Goal: Task Accomplishment & Management: Complete application form

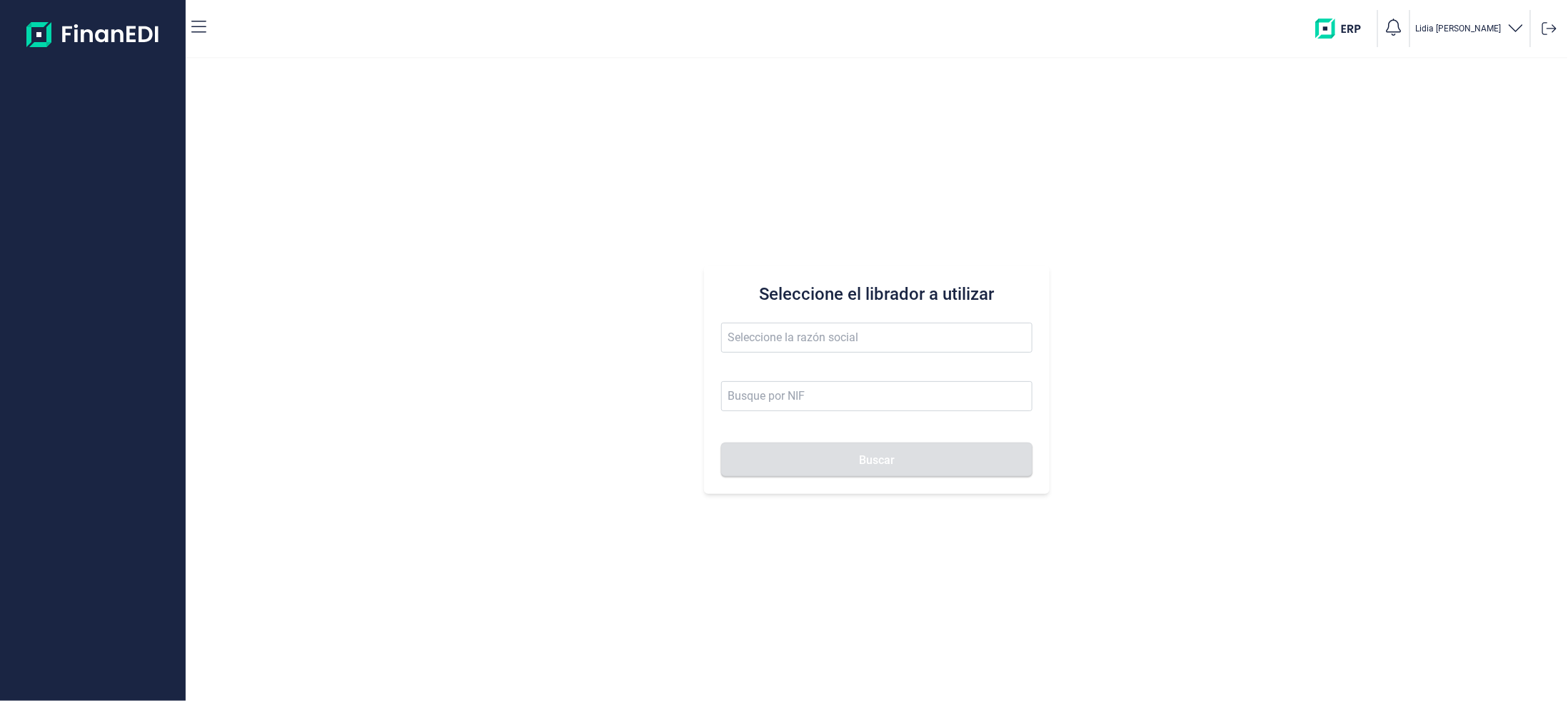
drag, startPoint x: 0, startPoint y: 0, endPoint x: 415, endPoint y: 382, distance: 564.0
click at [415, 382] on div "Seleccione el librador a utilizar Buscar" at bounding box center [876, 379] width 1382 height 642
click at [786, 397] on input at bounding box center [876, 397] width 312 height 30
paste input "B63044606"
click at [721, 443] on button "Buscar" at bounding box center [876, 460] width 312 height 34
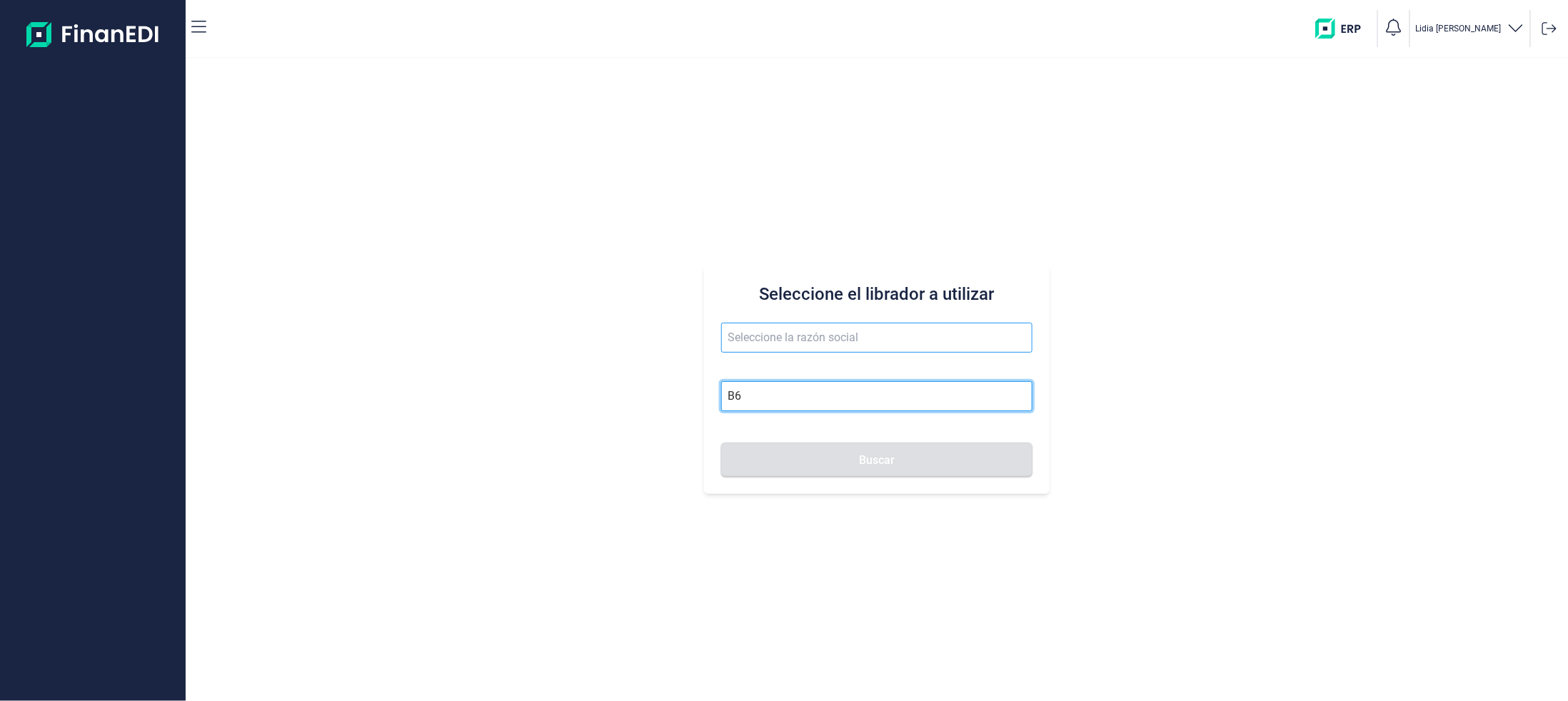
type input "B"
click at [41, 31] on img at bounding box center [93, 33] width 134 height 45
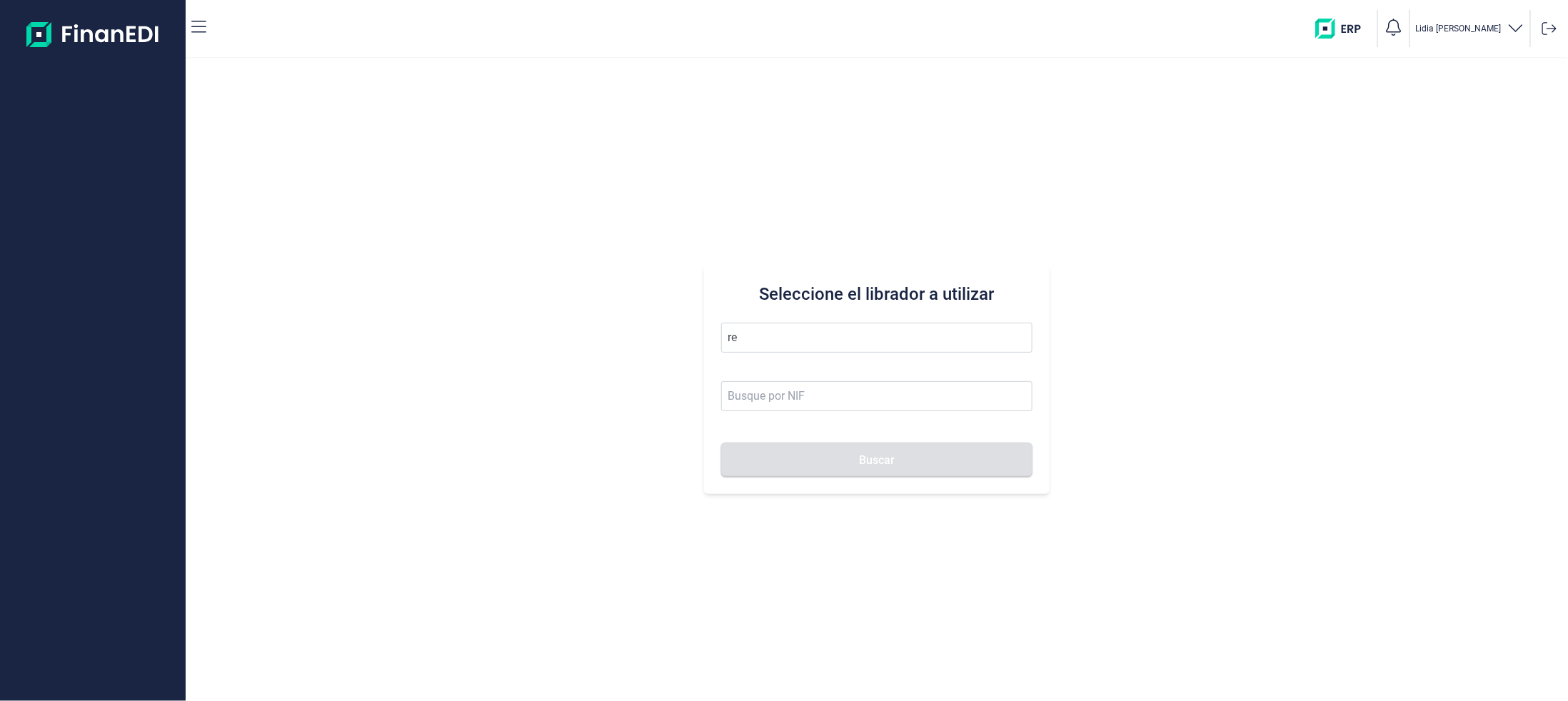
type input "r"
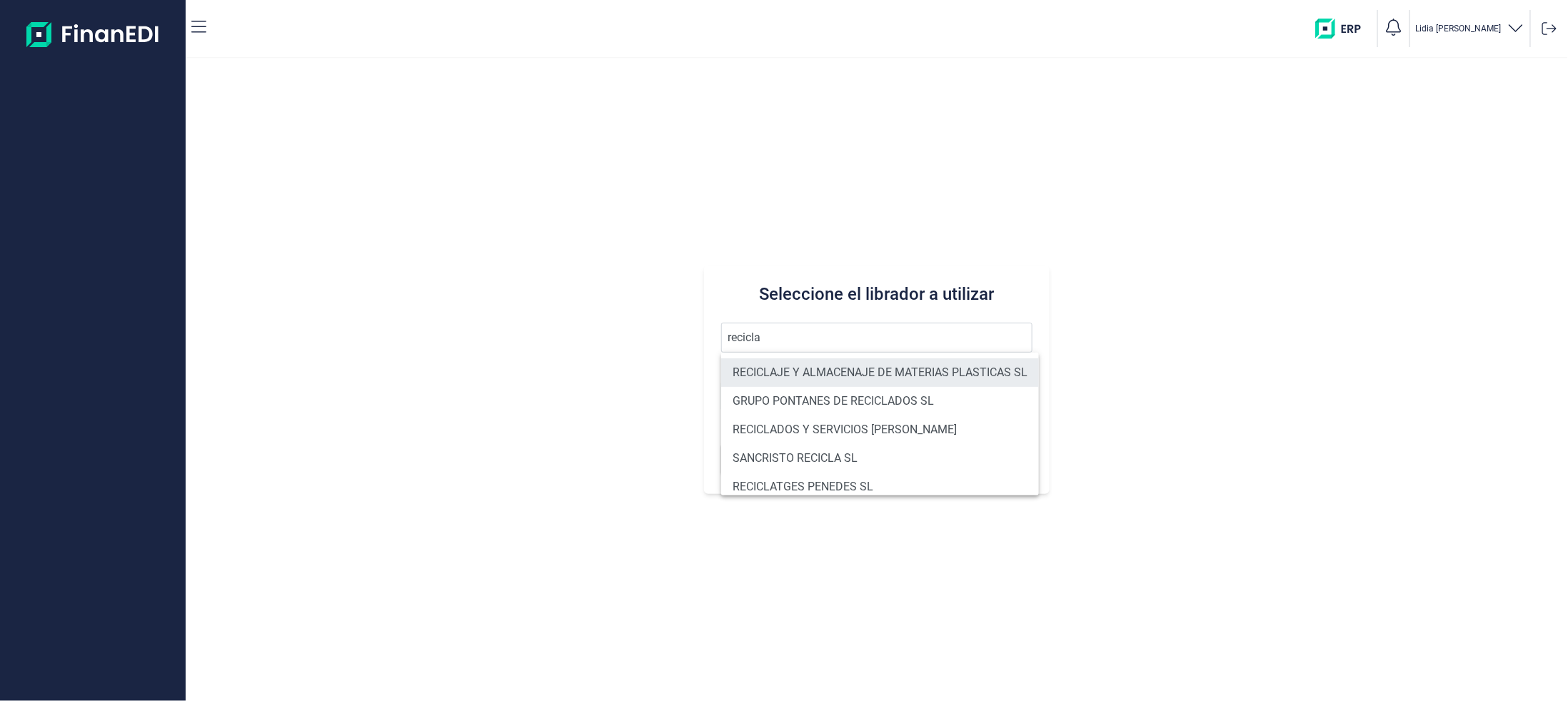
click at [847, 369] on li "RECICLAJE Y ALMACENAJE DE MATERIAS PLASTICAS SL" at bounding box center [880, 373] width 318 height 29
type input "RECICLAJE Y ALMACENAJE DE MATERIAS PLASTICAS SL"
type input "B63044606"
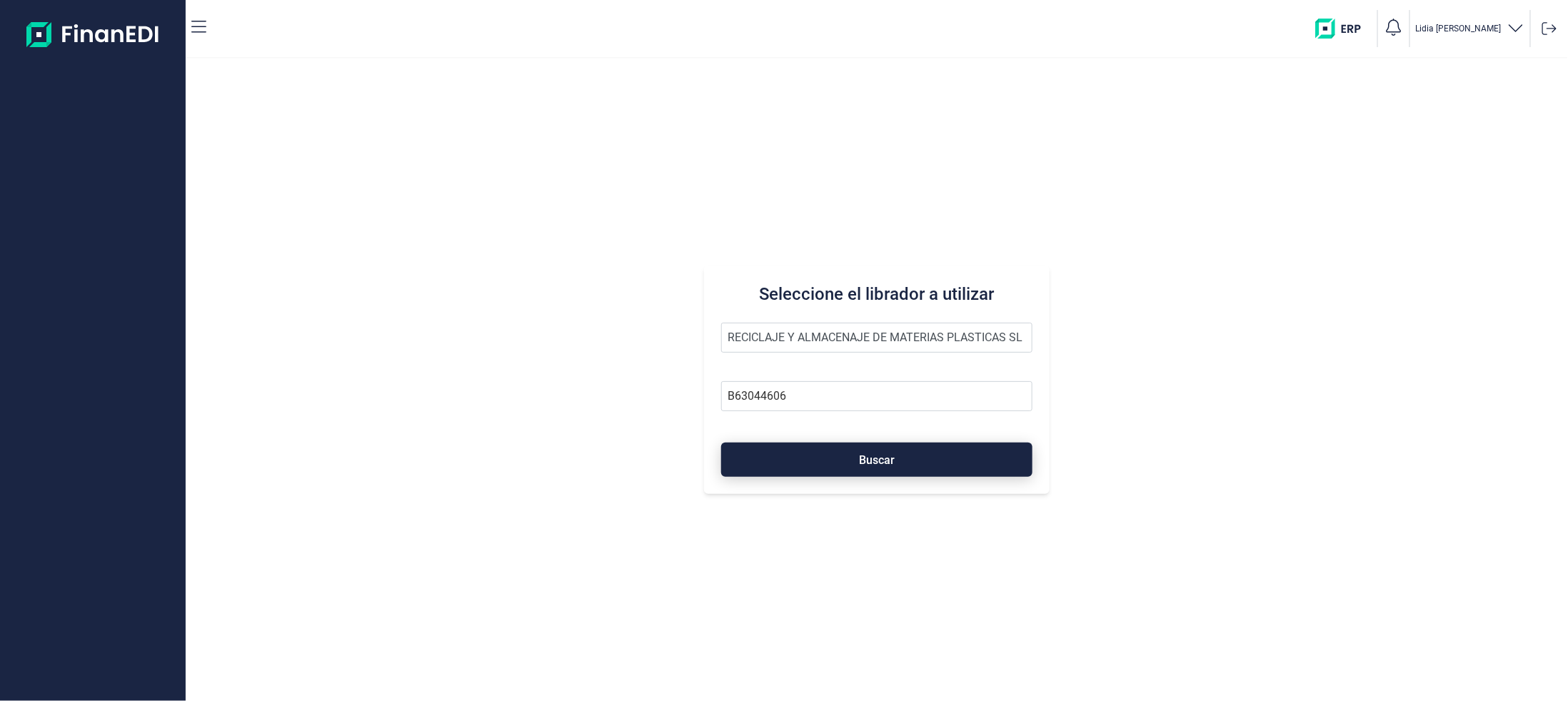
click at [881, 463] on span "Buscar" at bounding box center [876, 460] width 36 height 10
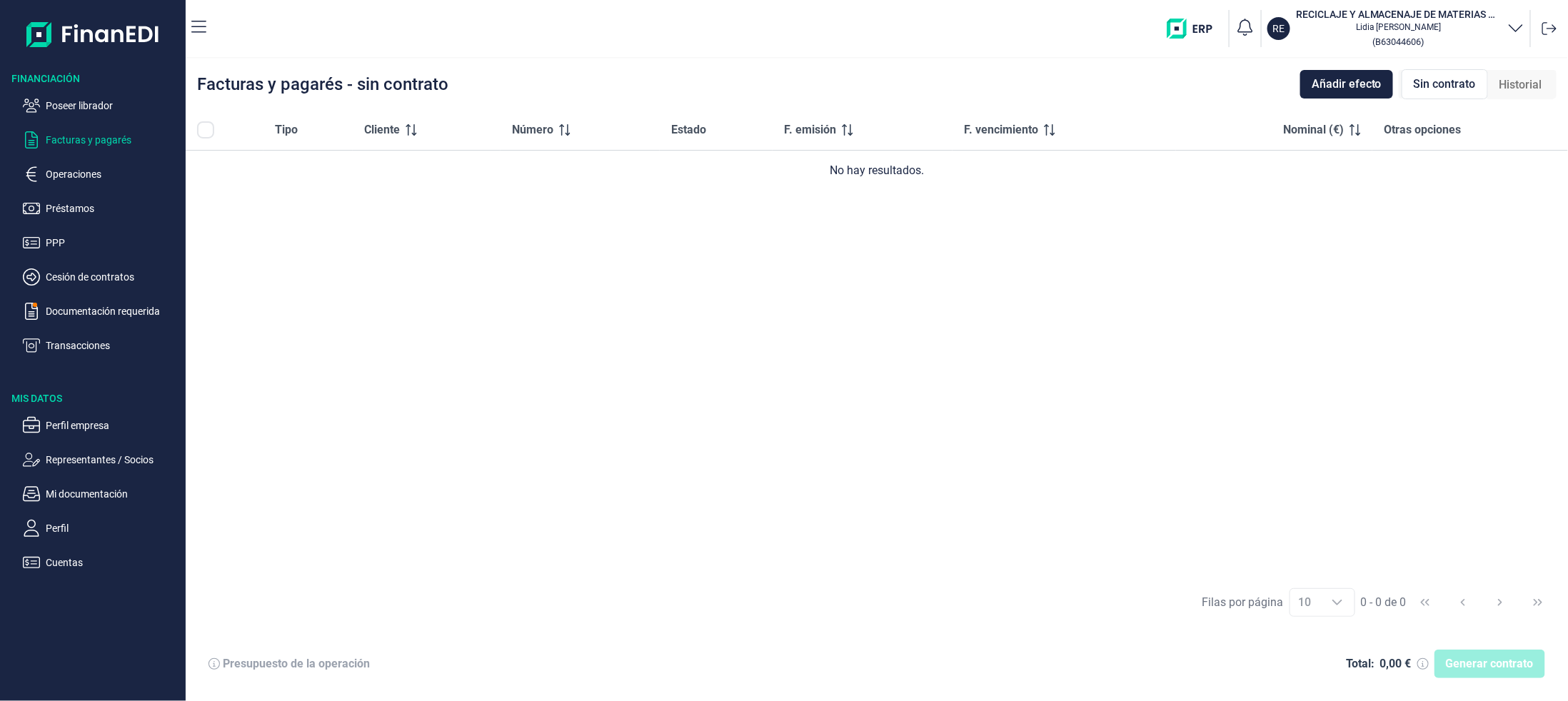
click at [1446, 84] on span "Sin contrato" at bounding box center [1445, 84] width 62 height 18
click at [1442, 79] on span "Sin contrato" at bounding box center [1445, 84] width 62 height 18
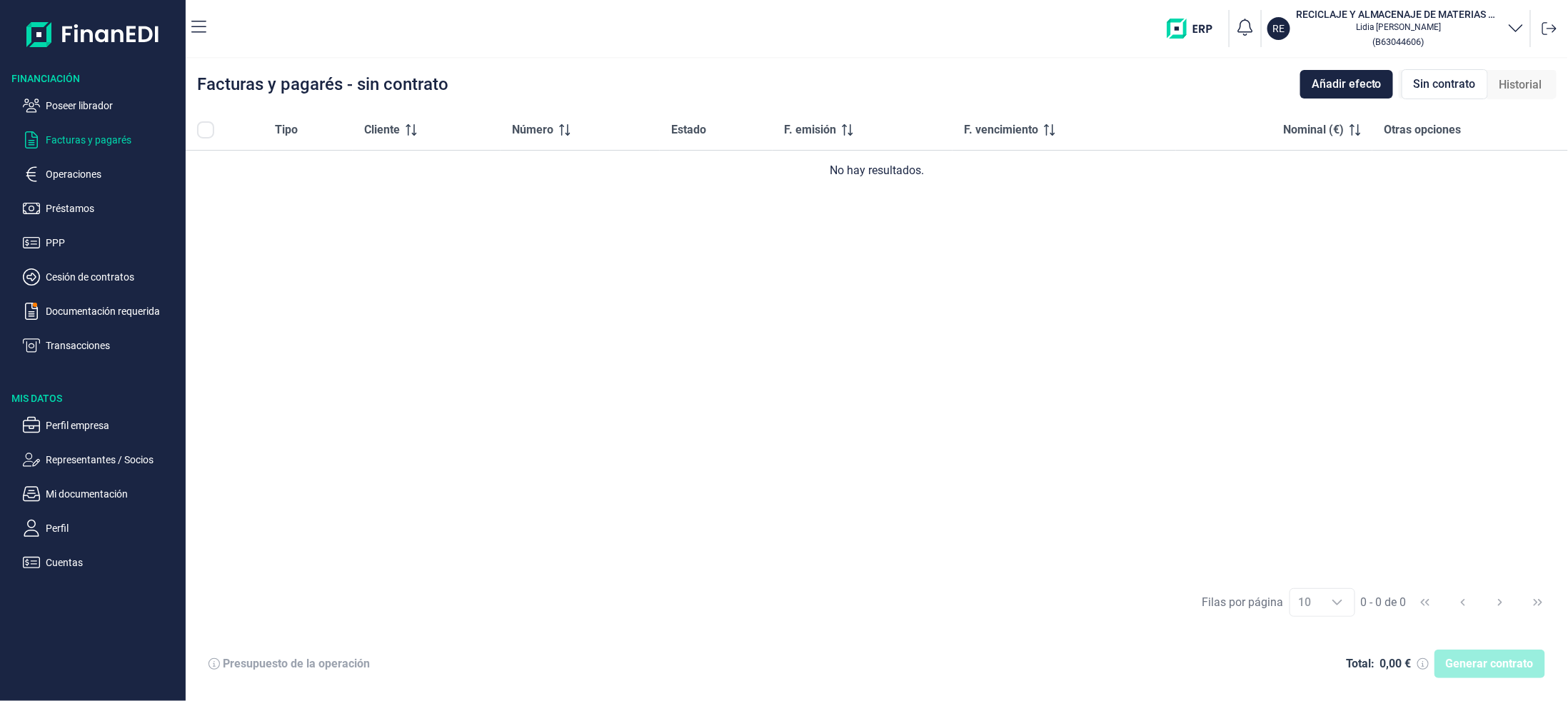
click at [1442, 79] on span "Sin contrato" at bounding box center [1445, 84] width 62 height 18
click at [1370, 76] on span "Añadir efecto" at bounding box center [1347, 84] width 70 height 18
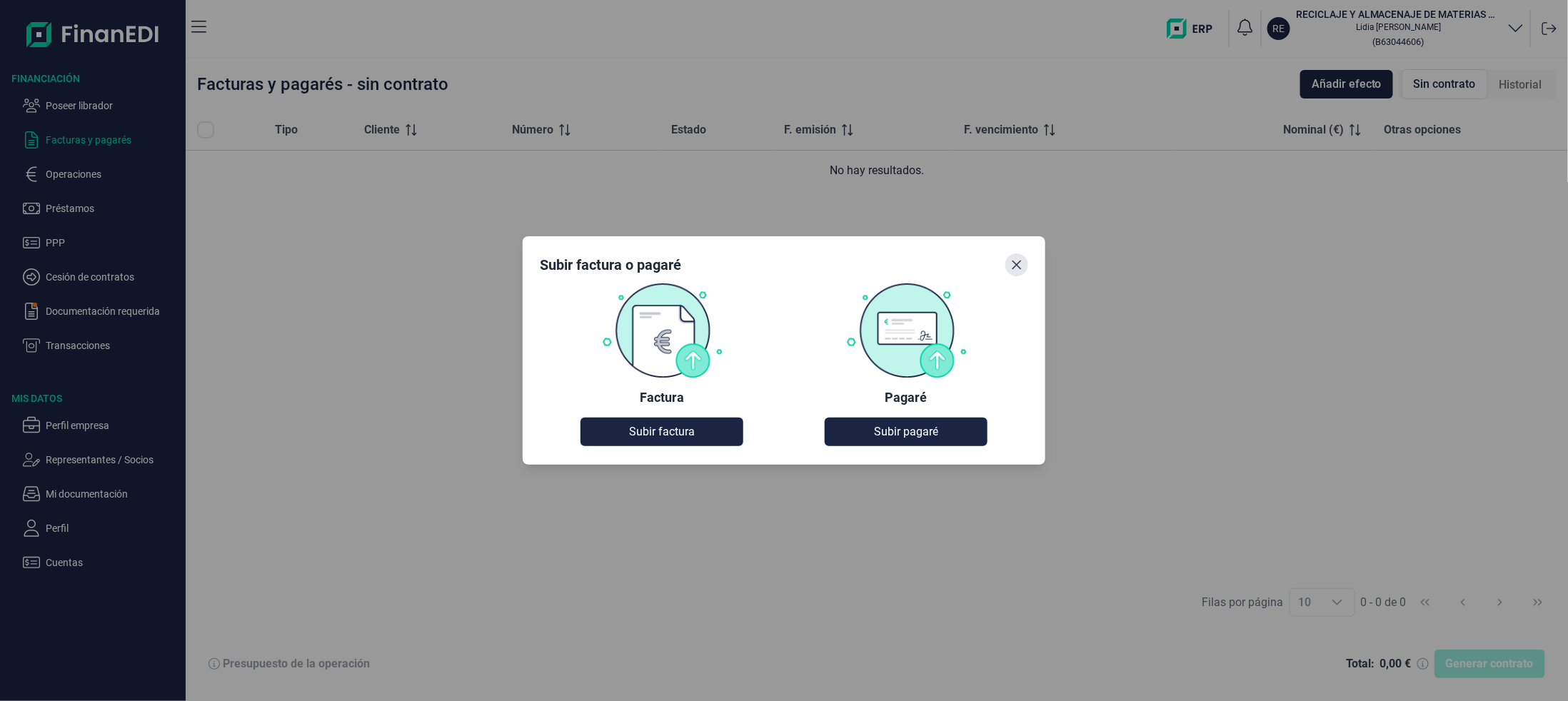
click at [1013, 258] on button "Close" at bounding box center [1017, 264] width 23 height 23
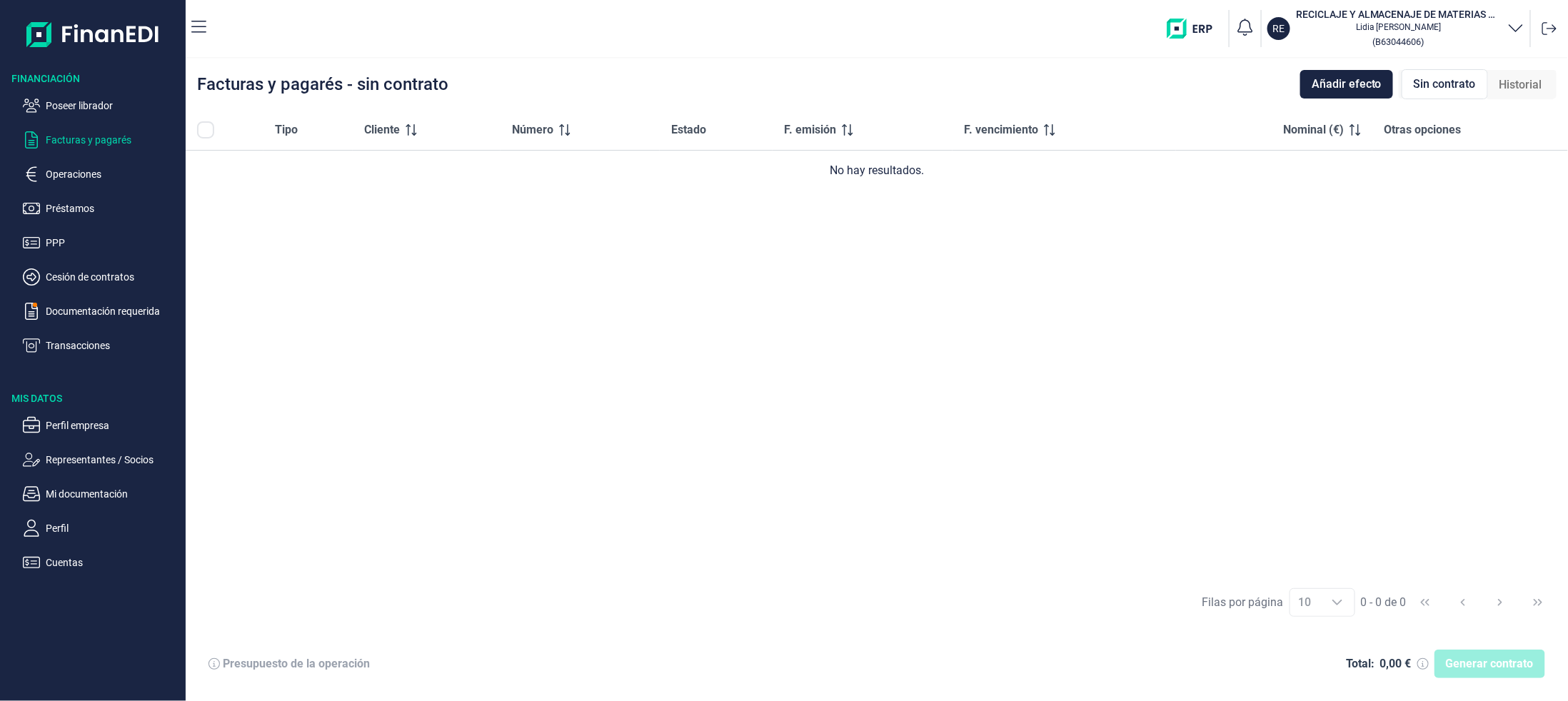
click at [1430, 81] on span "Sin contrato" at bounding box center [1445, 84] width 62 height 18
click at [1335, 90] on span "Añadir efecto" at bounding box center [1347, 84] width 70 height 18
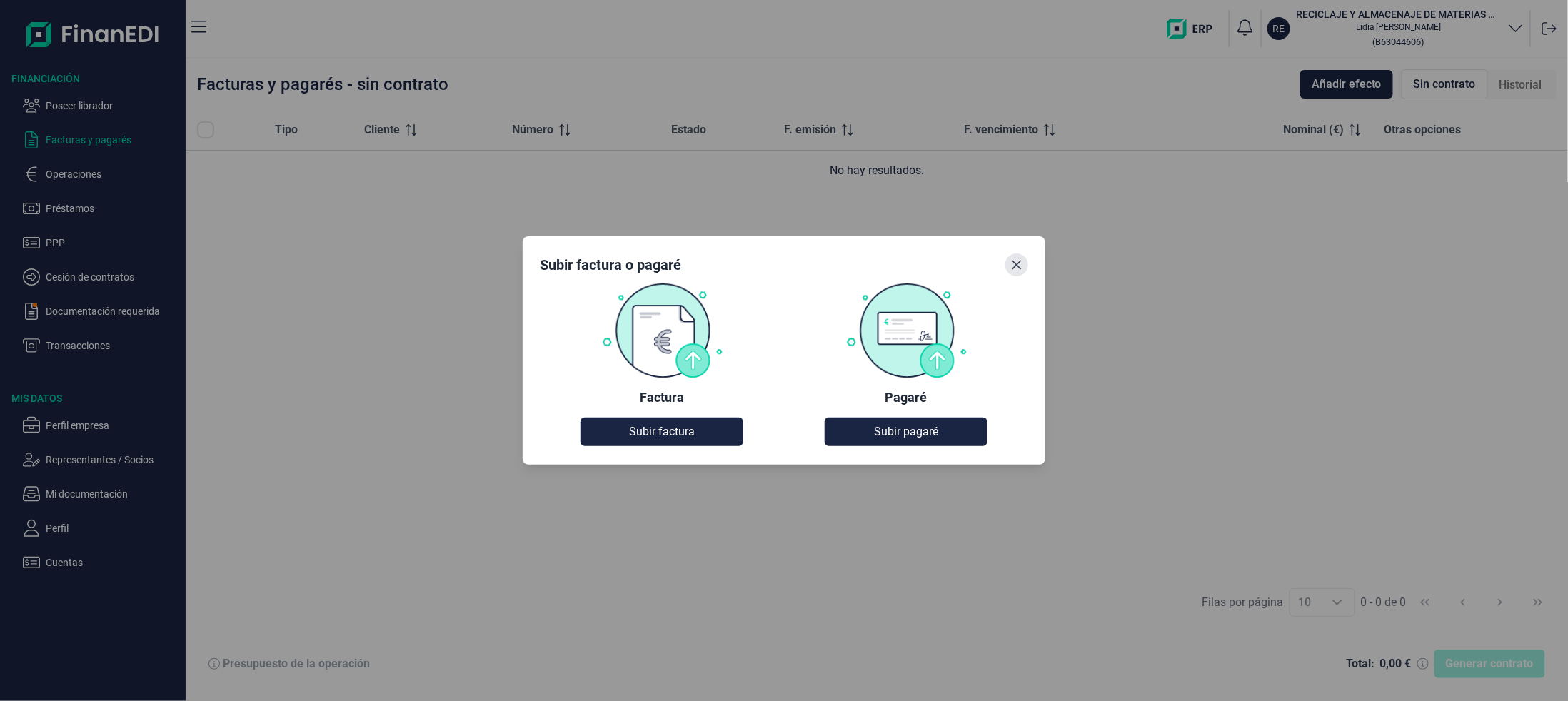
click at [1008, 262] on button "Close" at bounding box center [1017, 264] width 23 height 23
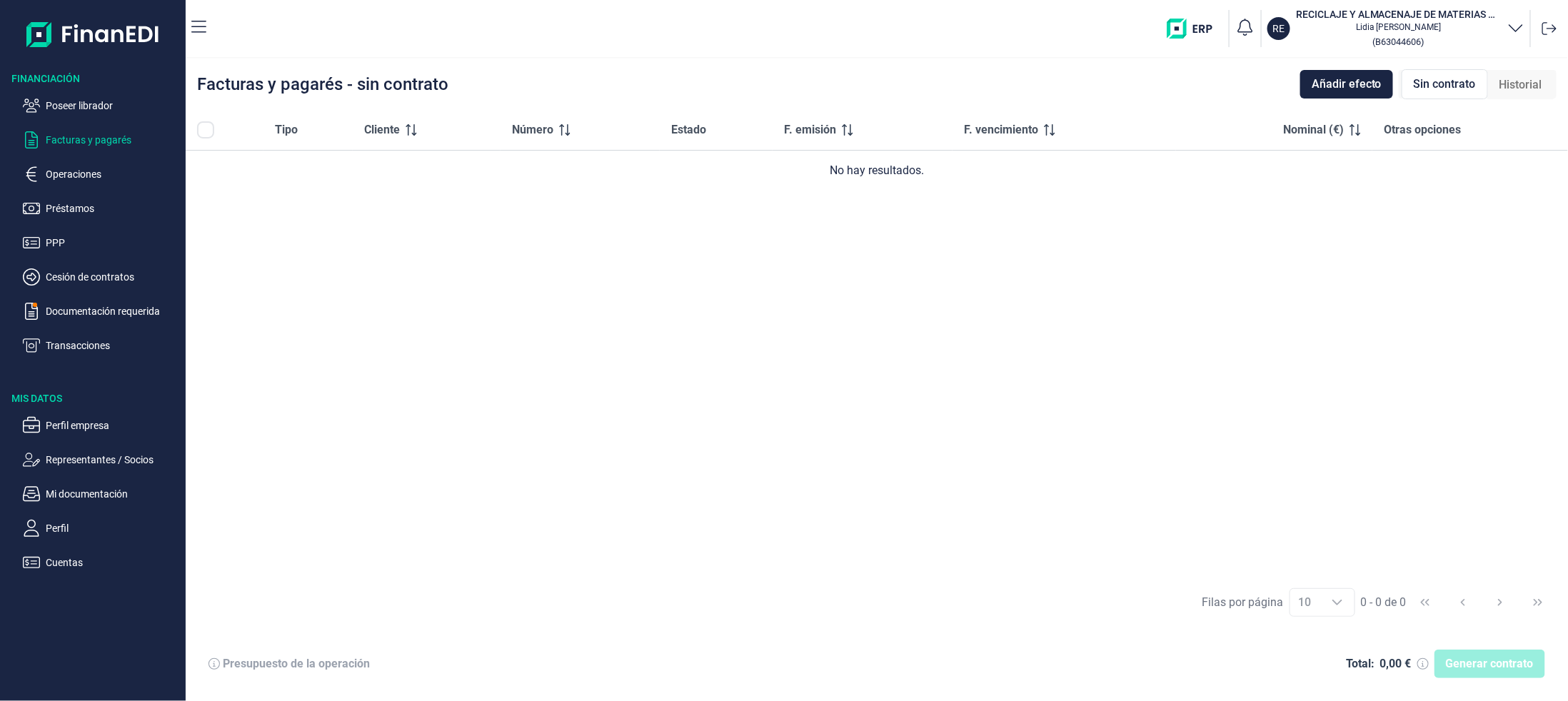
click at [1447, 88] on span "Sin contrato" at bounding box center [1445, 84] width 62 height 18
click at [1533, 78] on span "Historial" at bounding box center [1521, 85] width 43 height 18
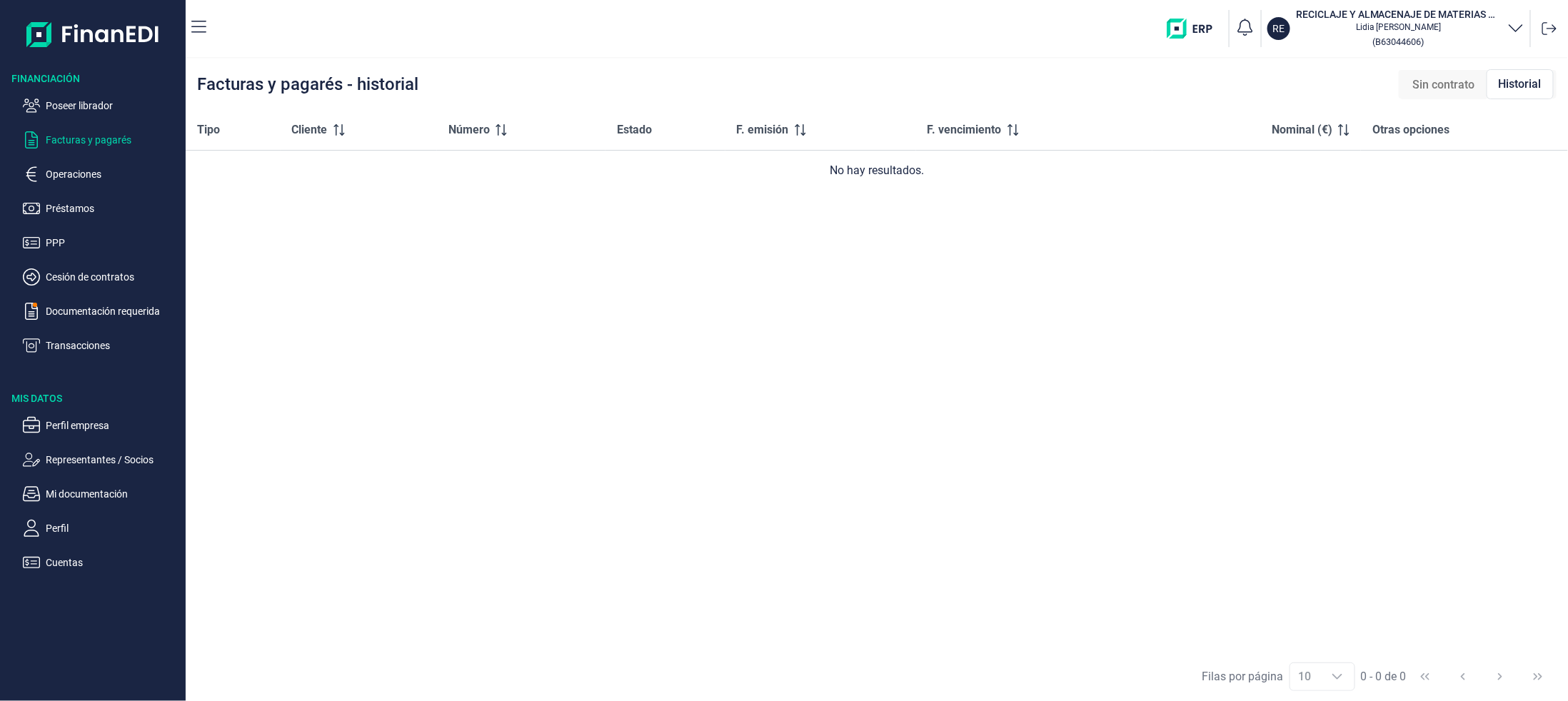
click at [1444, 89] on span "Sin contrato" at bounding box center [1444, 85] width 62 height 18
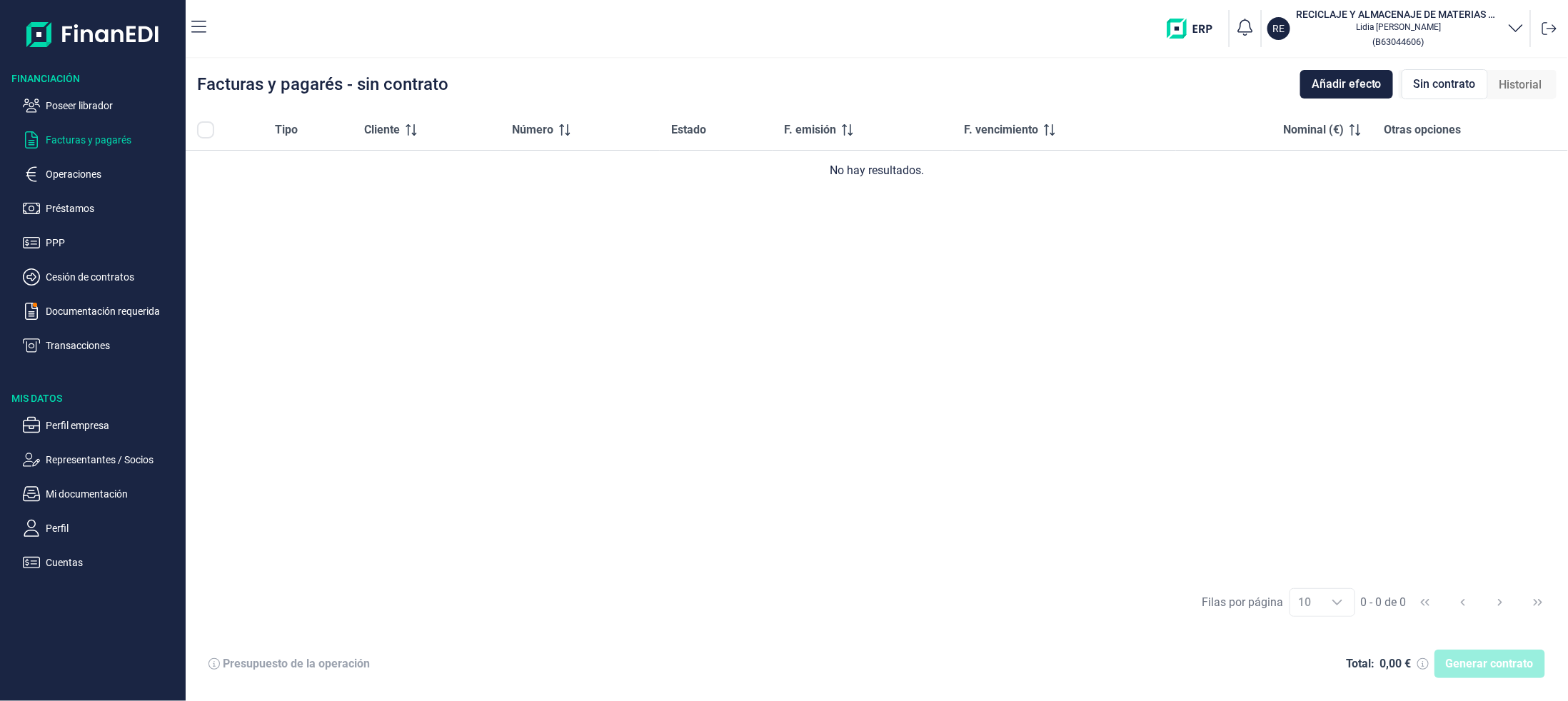
click at [1507, 86] on span "Historial" at bounding box center [1521, 85] width 43 height 18
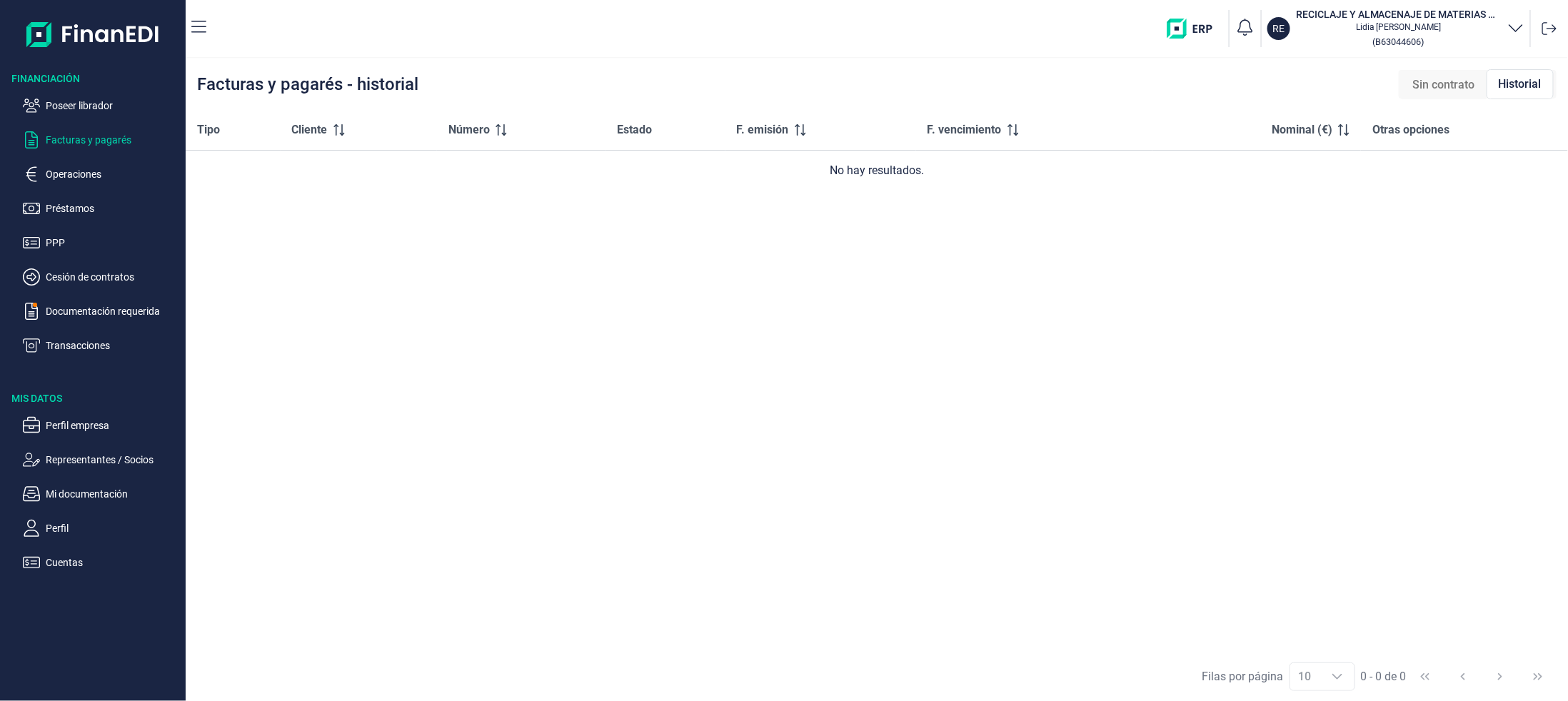
click at [1425, 88] on span "Sin contrato" at bounding box center [1444, 85] width 62 height 18
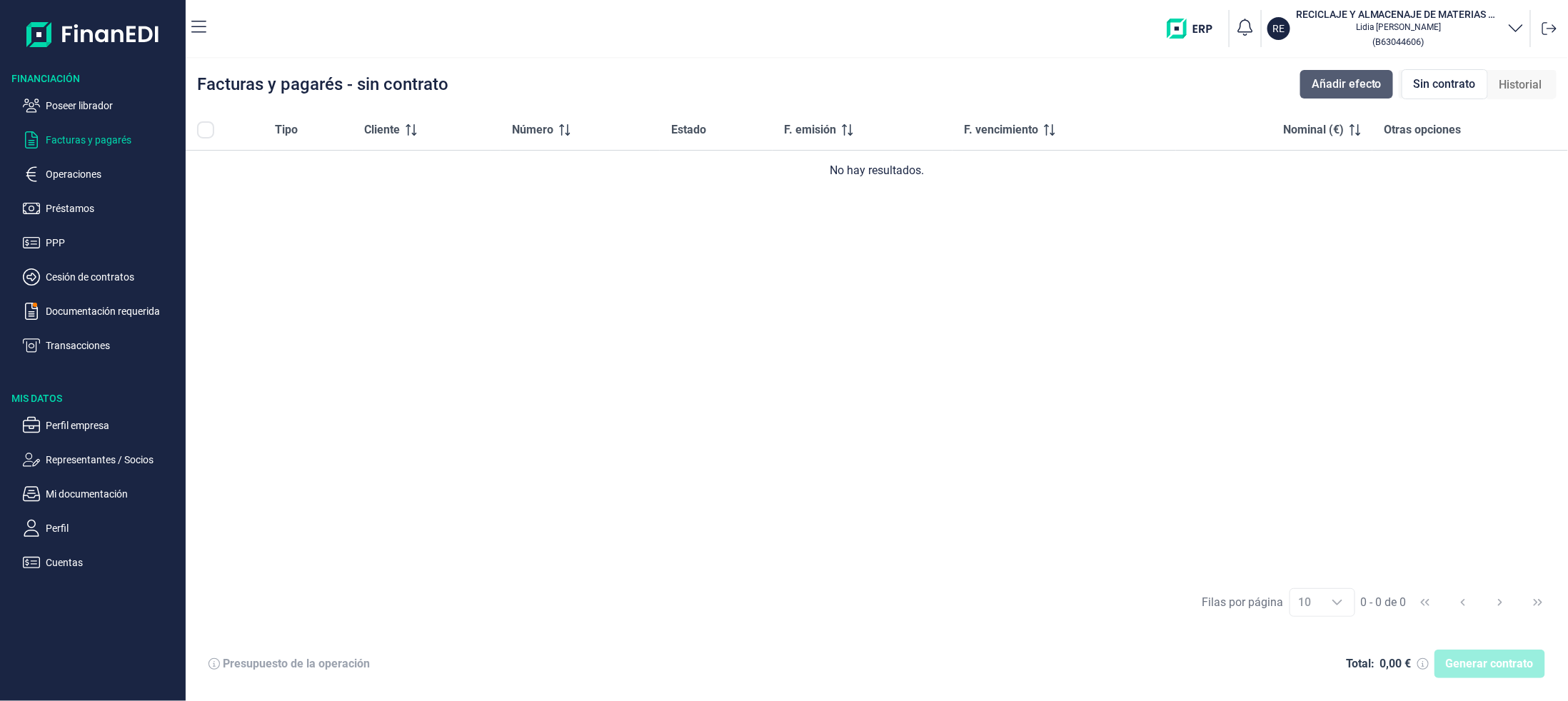
click at [1362, 83] on span "Añadir efecto" at bounding box center [1347, 84] width 70 height 18
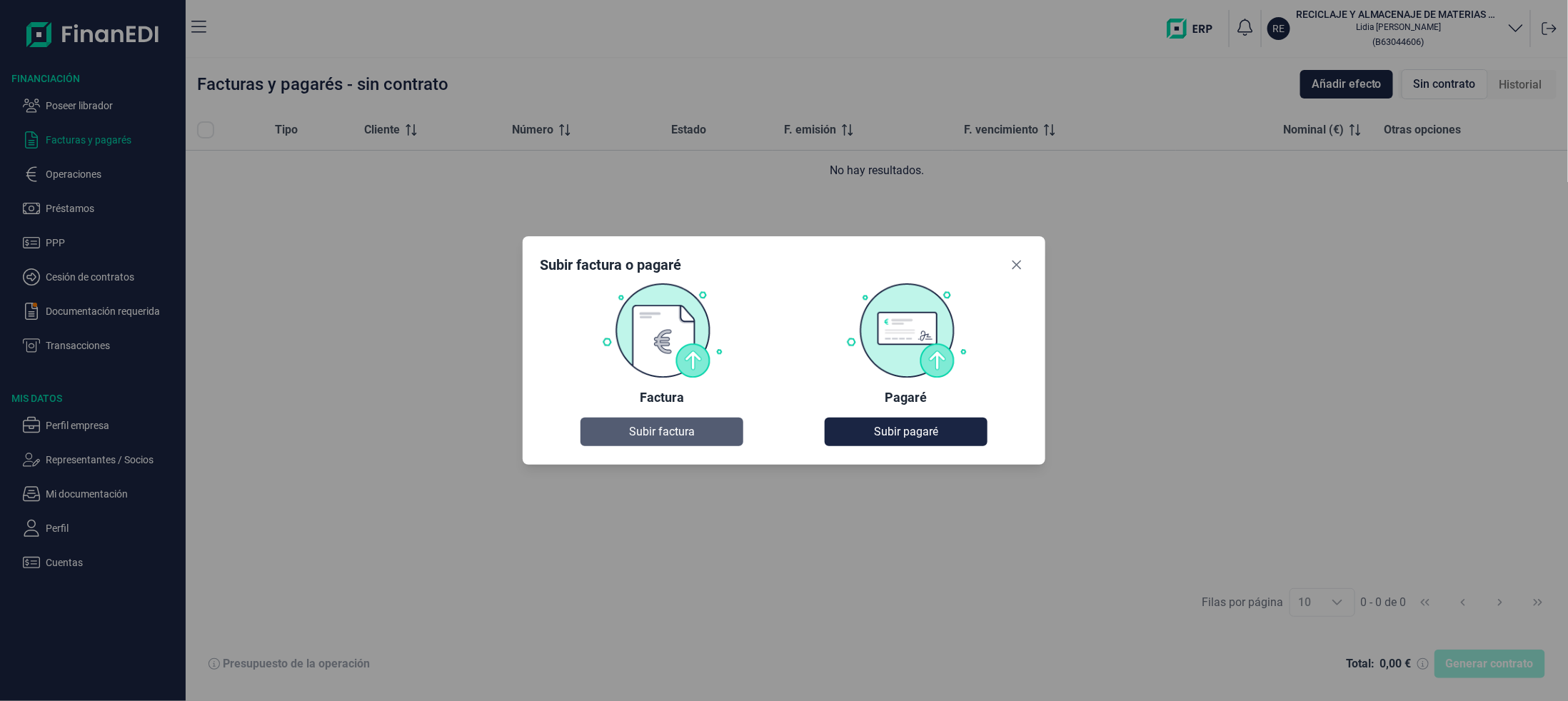
click at [649, 424] on span "Subir factura" at bounding box center [661, 432] width 65 height 18
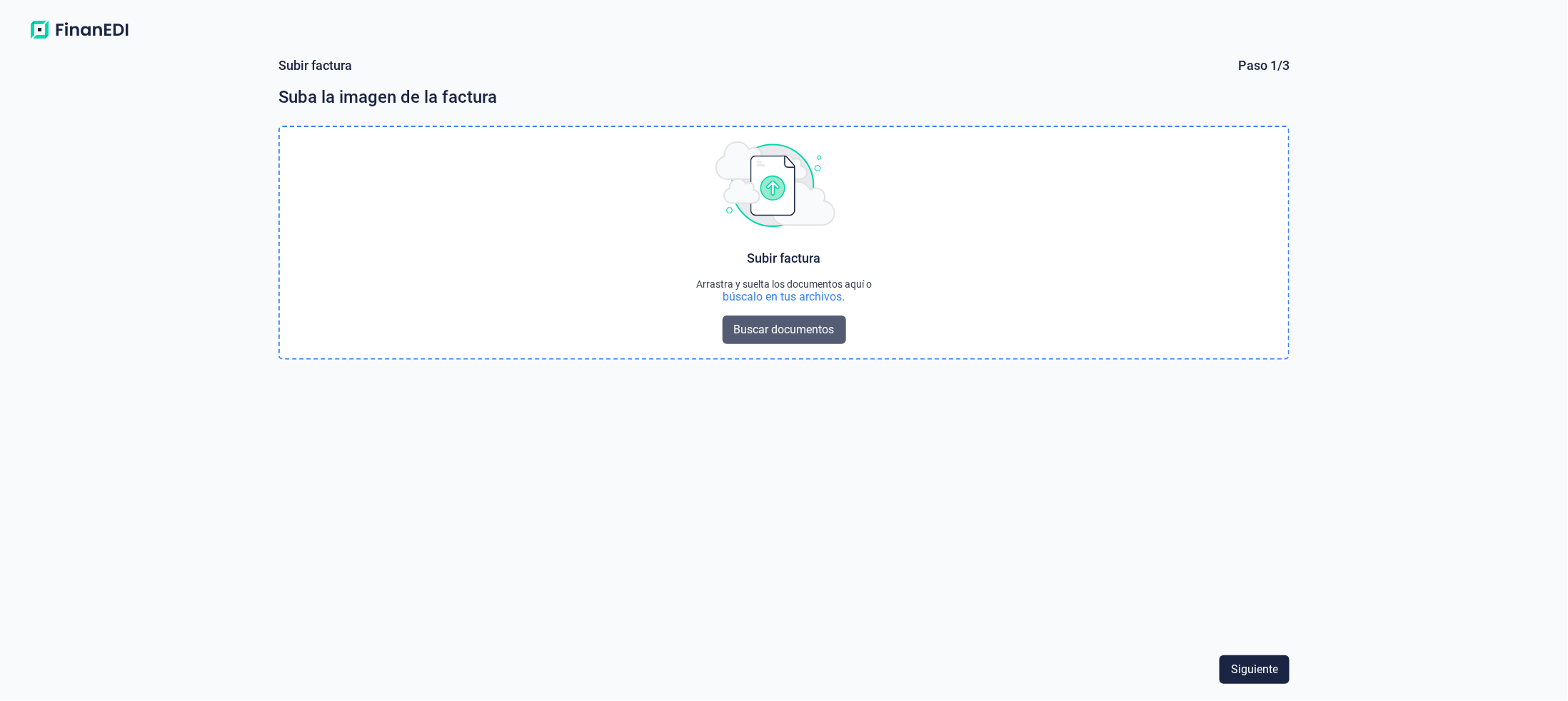
click at [757, 334] on span "Buscar documentos" at bounding box center [784, 330] width 100 height 18
click at [813, 335] on span "Buscar documentos" at bounding box center [784, 330] width 100 height 18
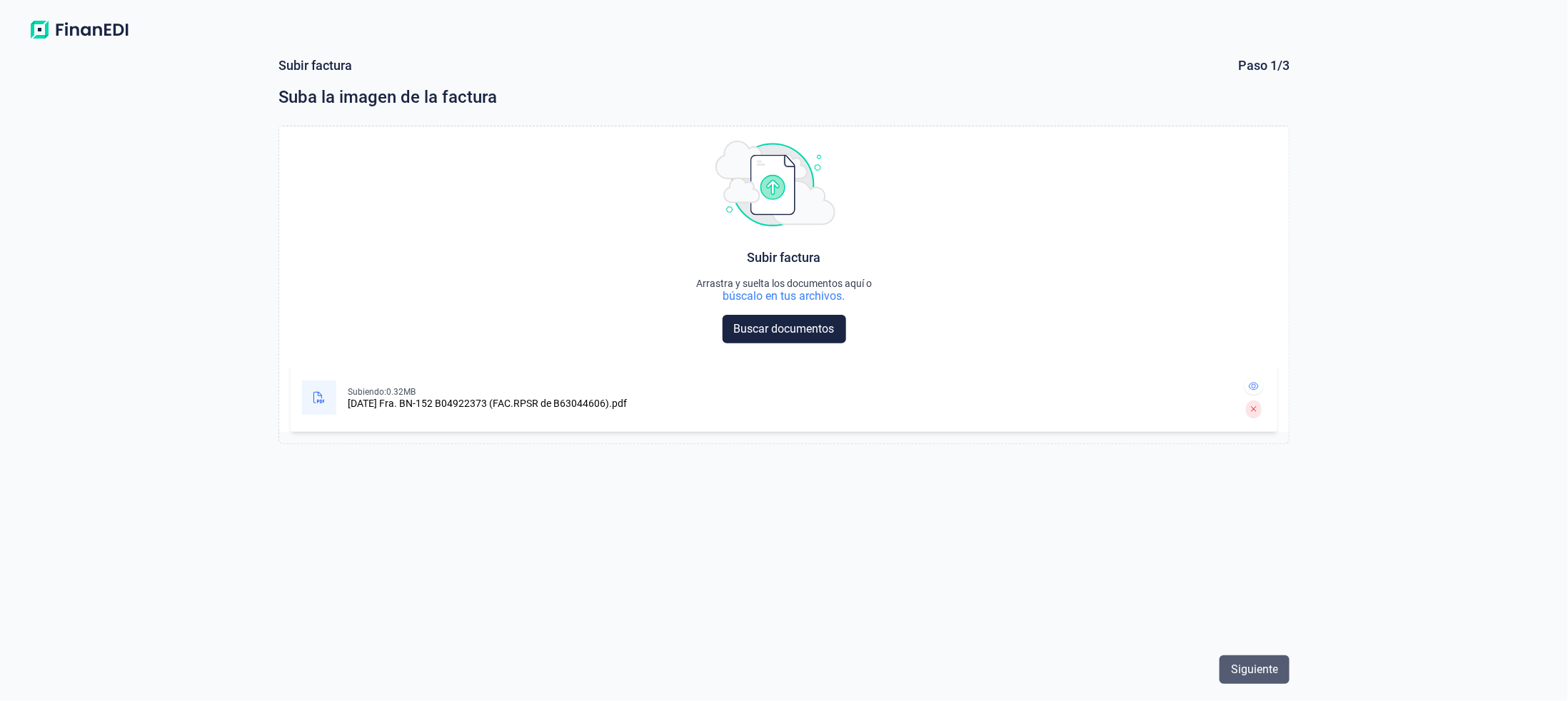
click at [1275, 672] on span "Siguiente" at bounding box center [1254, 670] width 47 height 18
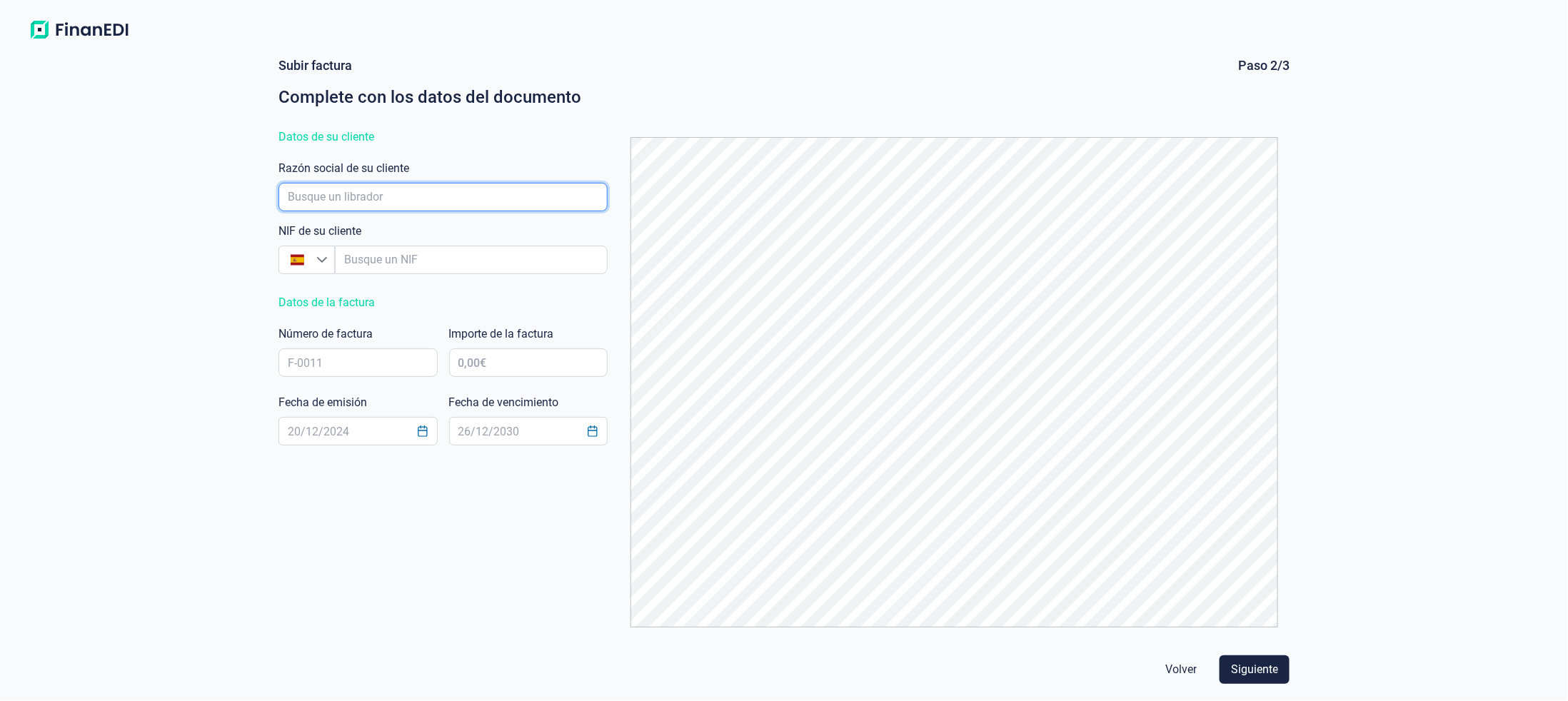
click at [345, 191] on input "empresaAutocomplete" at bounding box center [442, 197] width 329 height 29
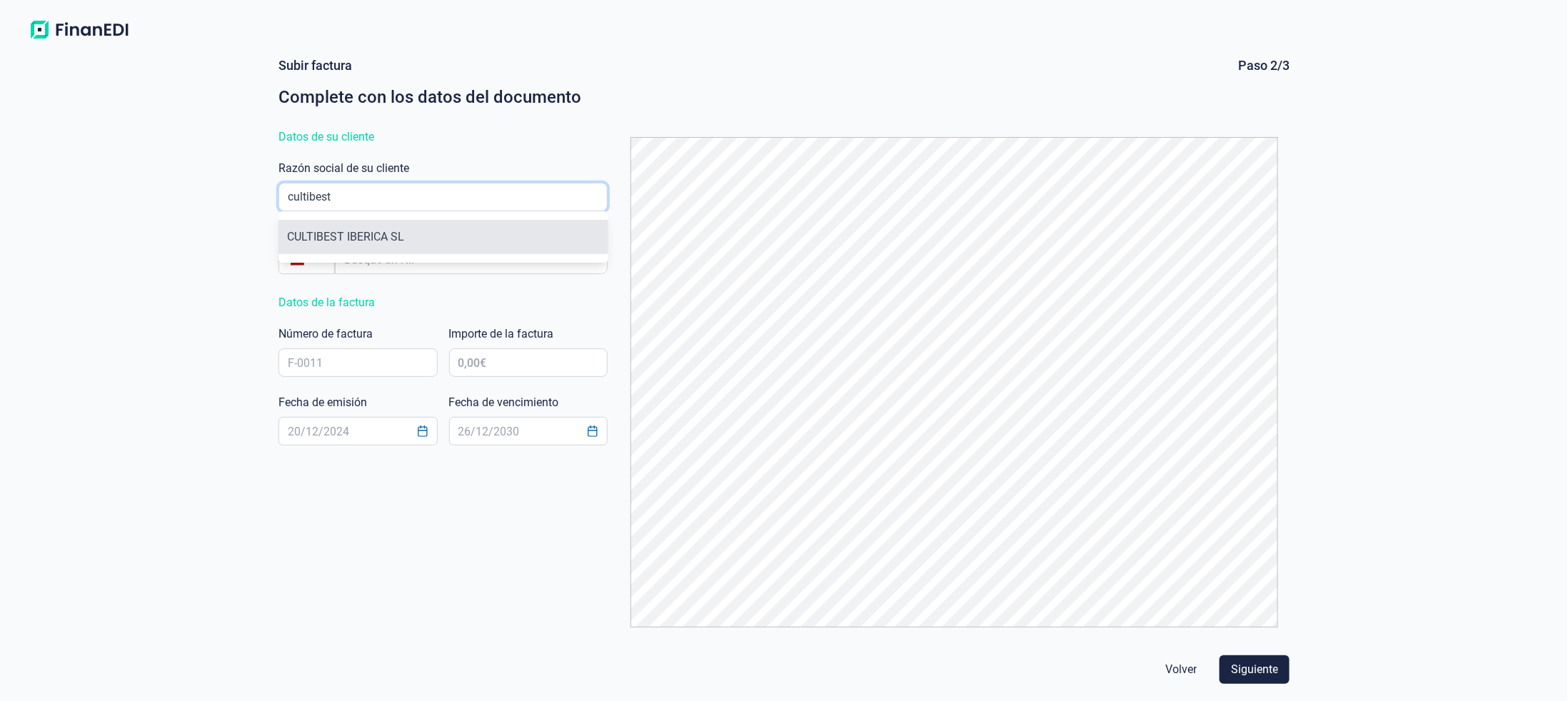
type input "cultibest"
click at [334, 241] on li "CULTIBEST IBERICA SL" at bounding box center [442, 237] width 329 height 34
type input "B04922373"
type input "CULTIBEST IBERICA SL"
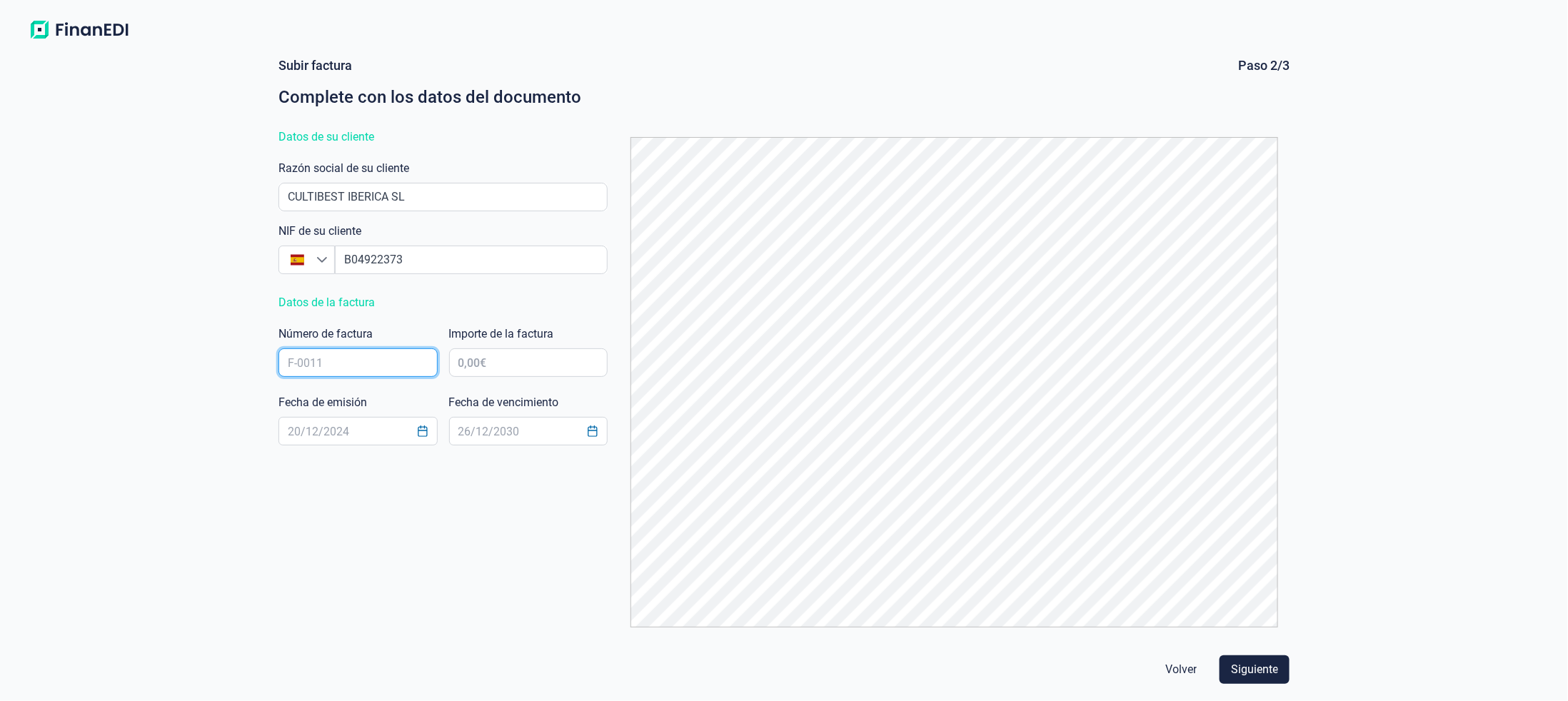
click at [347, 359] on input "text" at bounding box center [358, 362] width 159 height 29
type input "b"
type input "BN/152"
click at [492, 358] on input "text" at bounding box center [529, 362] width 159 height 29
click at [592, 364] on input "38.503,00 €" at bounding box center [529, 362] width 159 height 29
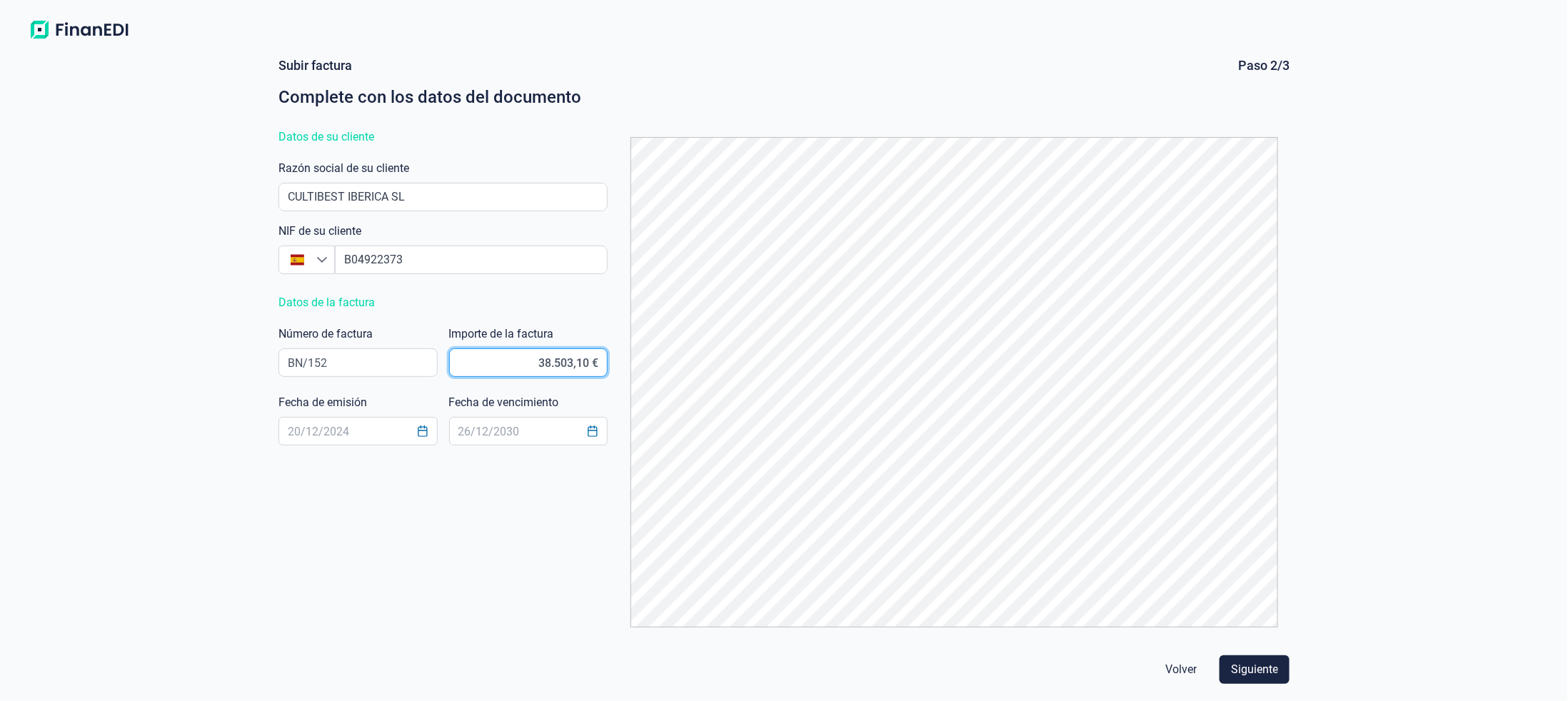
type input "38.503,17 €"
click at [378, 433] on input "text" at bounding box center [358, 431] width 159 height 29
click at [417, 427] on icon "Choose Date" at bounding box center [422, 431] width 11 height 11
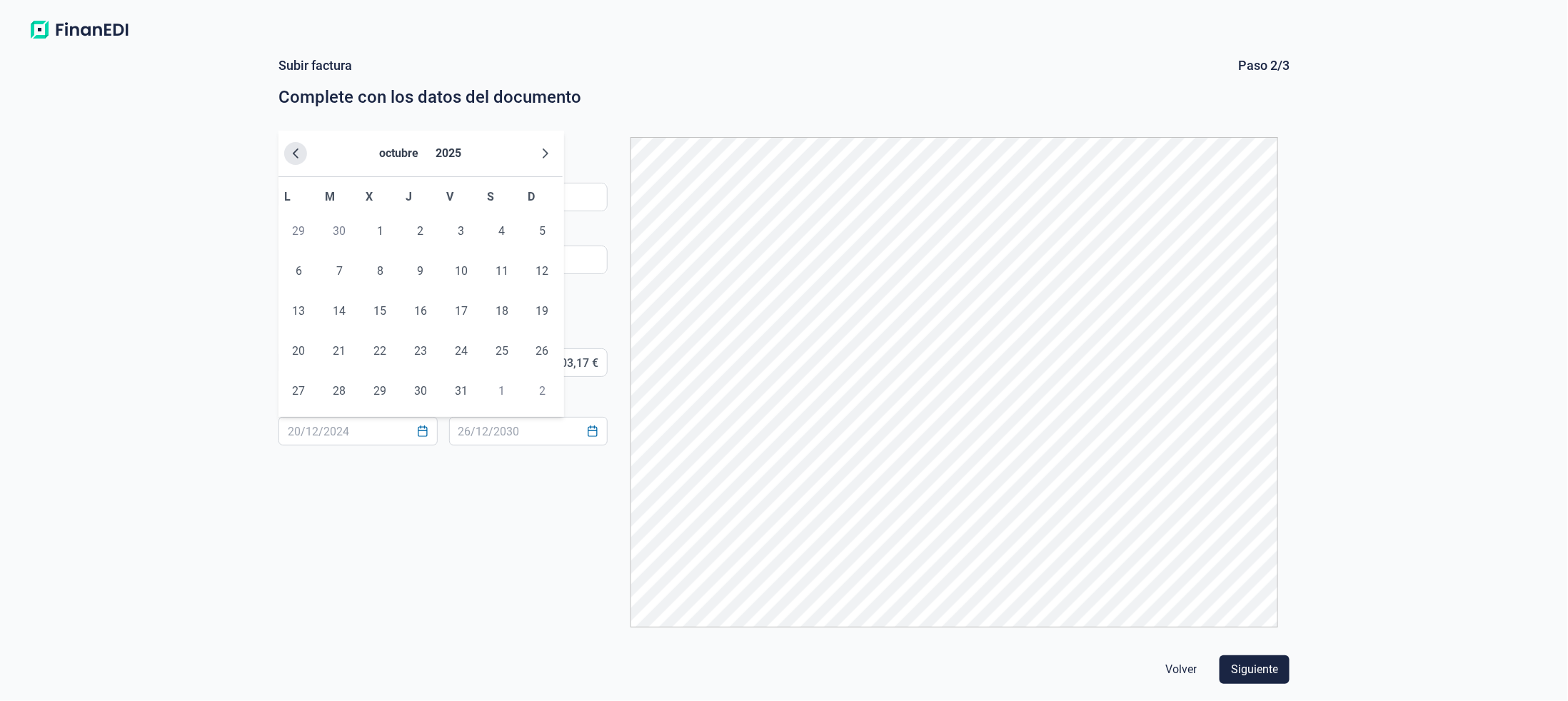
click at [298, 152] on icon "Previous Month" at bounding box center [296, 153] width 11 height 11
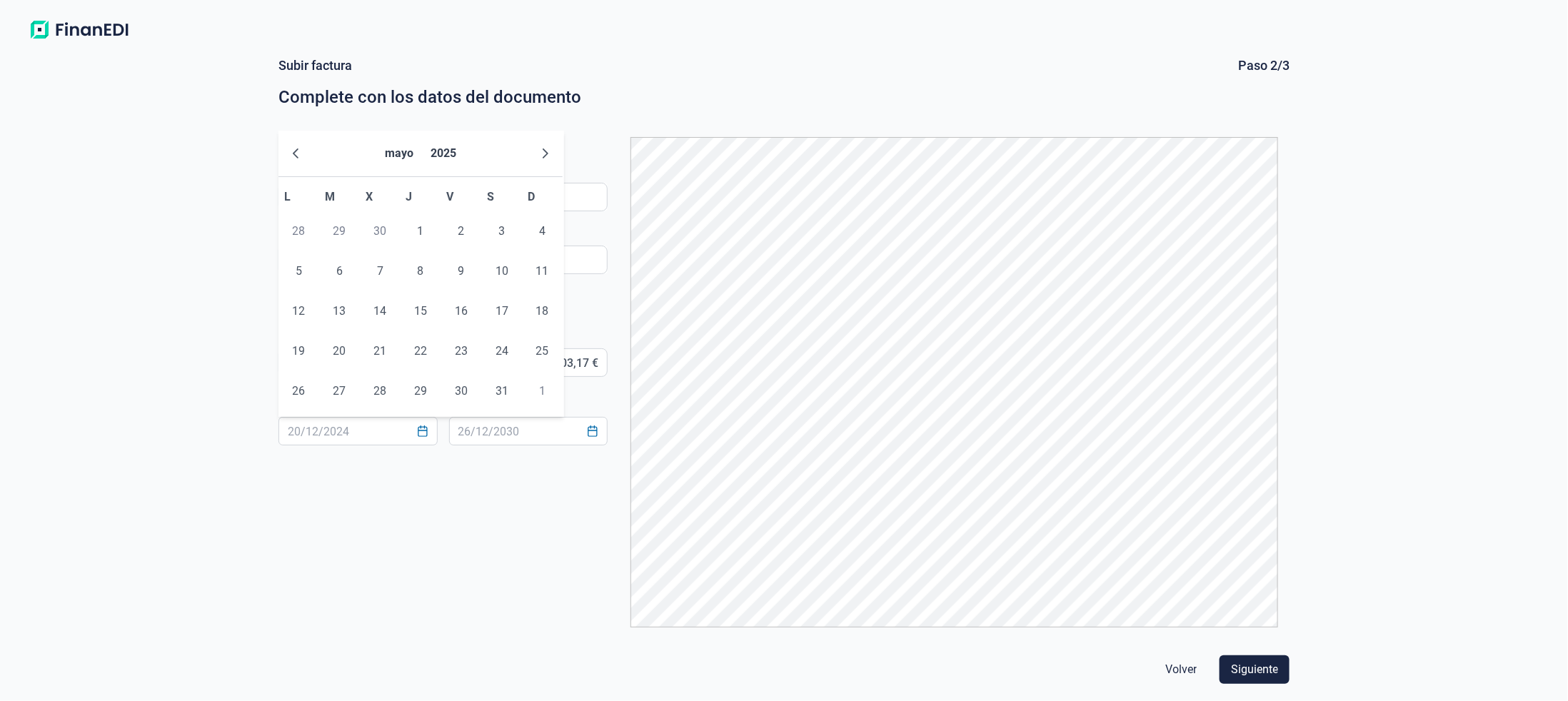
click at [298, 152] on icon "Previous Month" at bounding box center [296, 153] width 11 height 11
click at [339, 347] on span "18" at bounding box center [339, 351] width 29 height 29
type input "[DATE]"
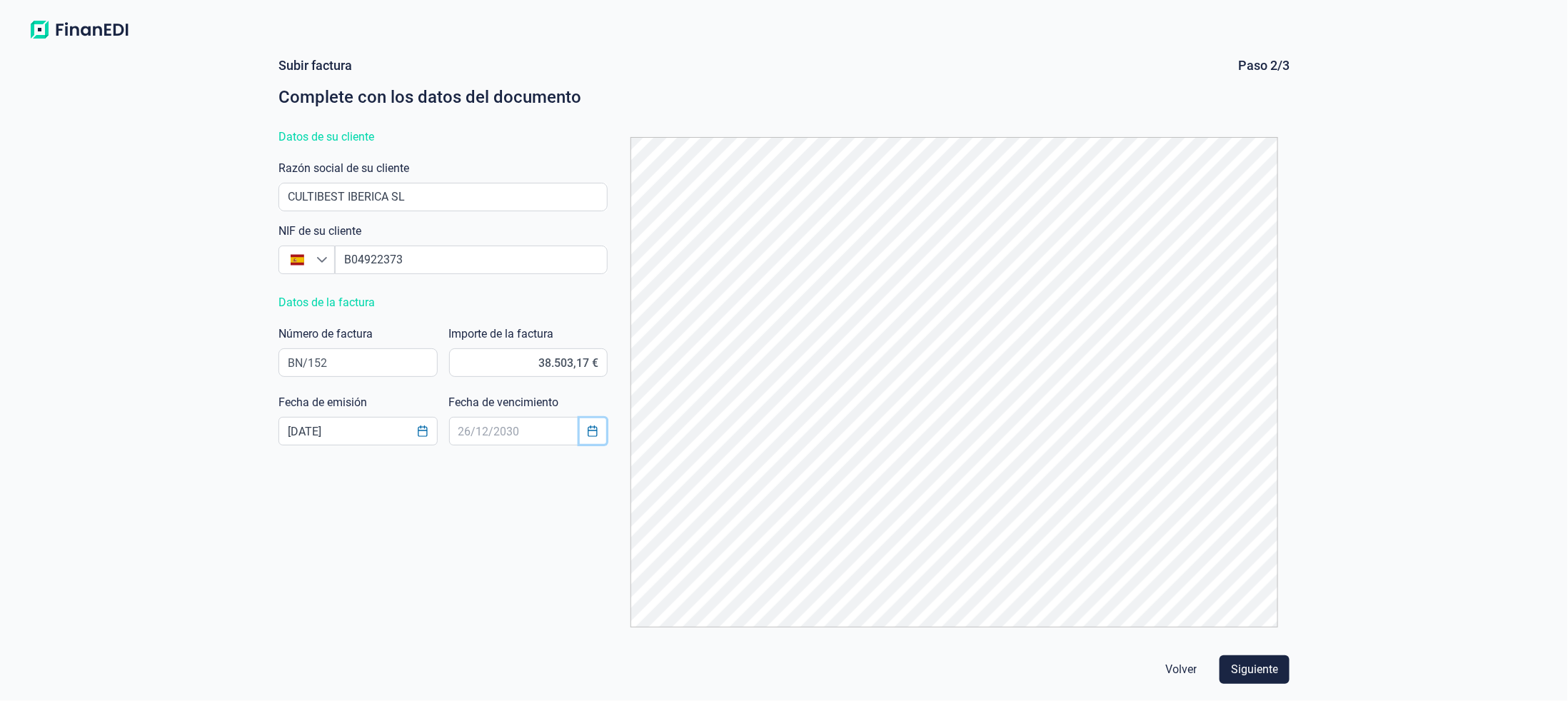
click at [594, 433] on icon "Choose Date" at bounding box center [593, 431] width 11 height 11
click at [509, 430] on input "text" at bounding box center [529, 431] width 159 height 29
click at [718, 155] on icon "Next Month" at bounding box center [716, 153] width 11 height 11
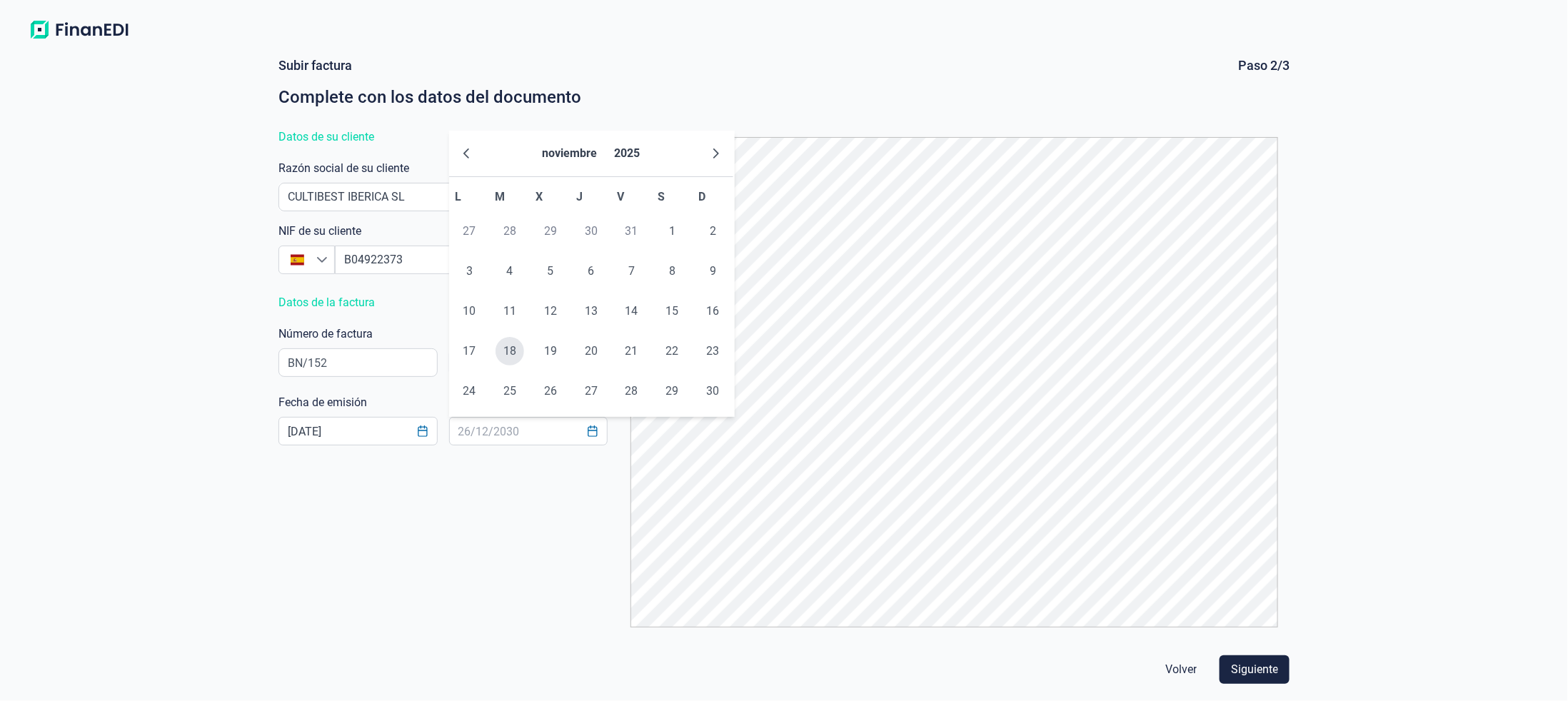
click at [503, 350] on span "18" at bounding box center [510, 351] width 29 height 29
type input "[DATE]"
click at [1280, 671] on button "Siguiente" at bounding box center [1254, 670] width 70 height 29
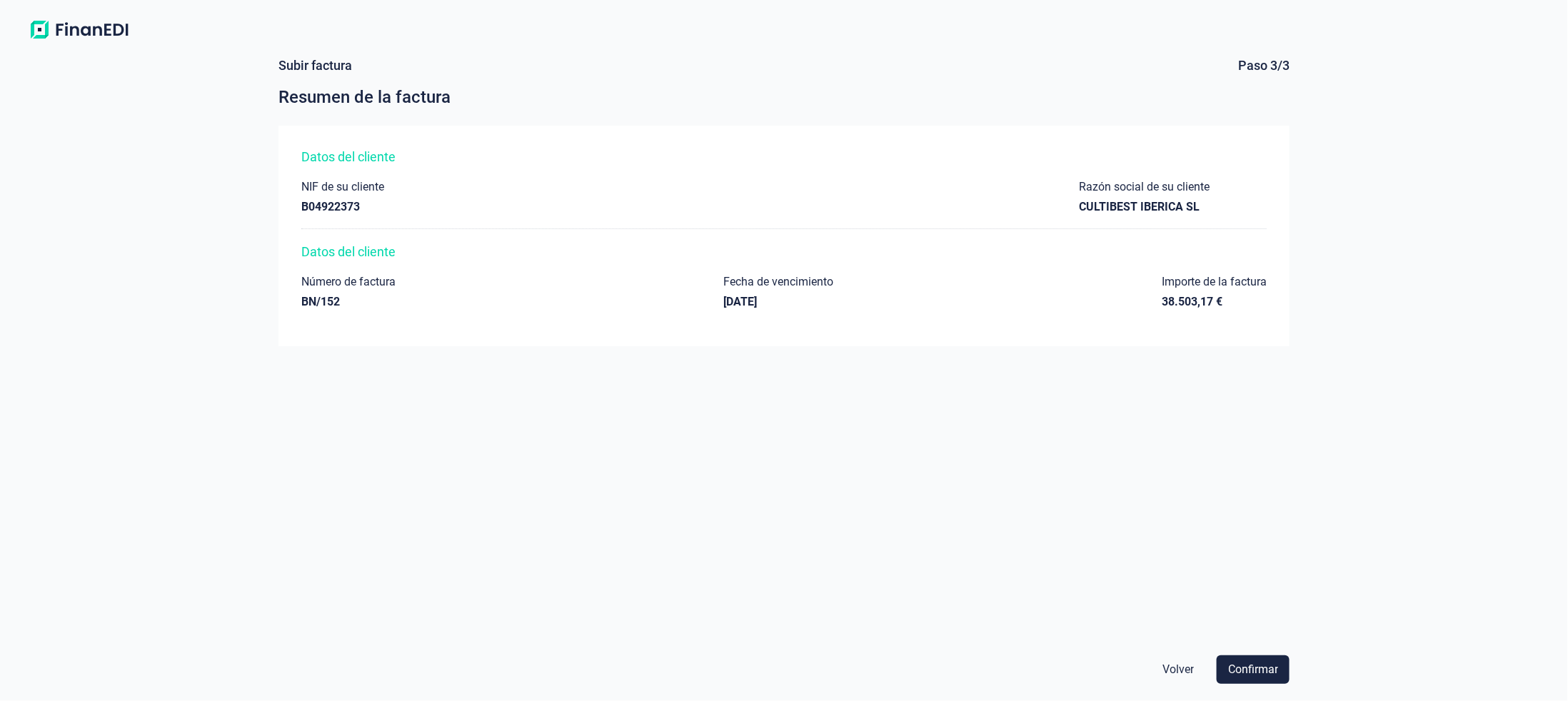
click at [1280, 671] on button "Confirmar" at bounding box center [1252, 670] width 73 height 29
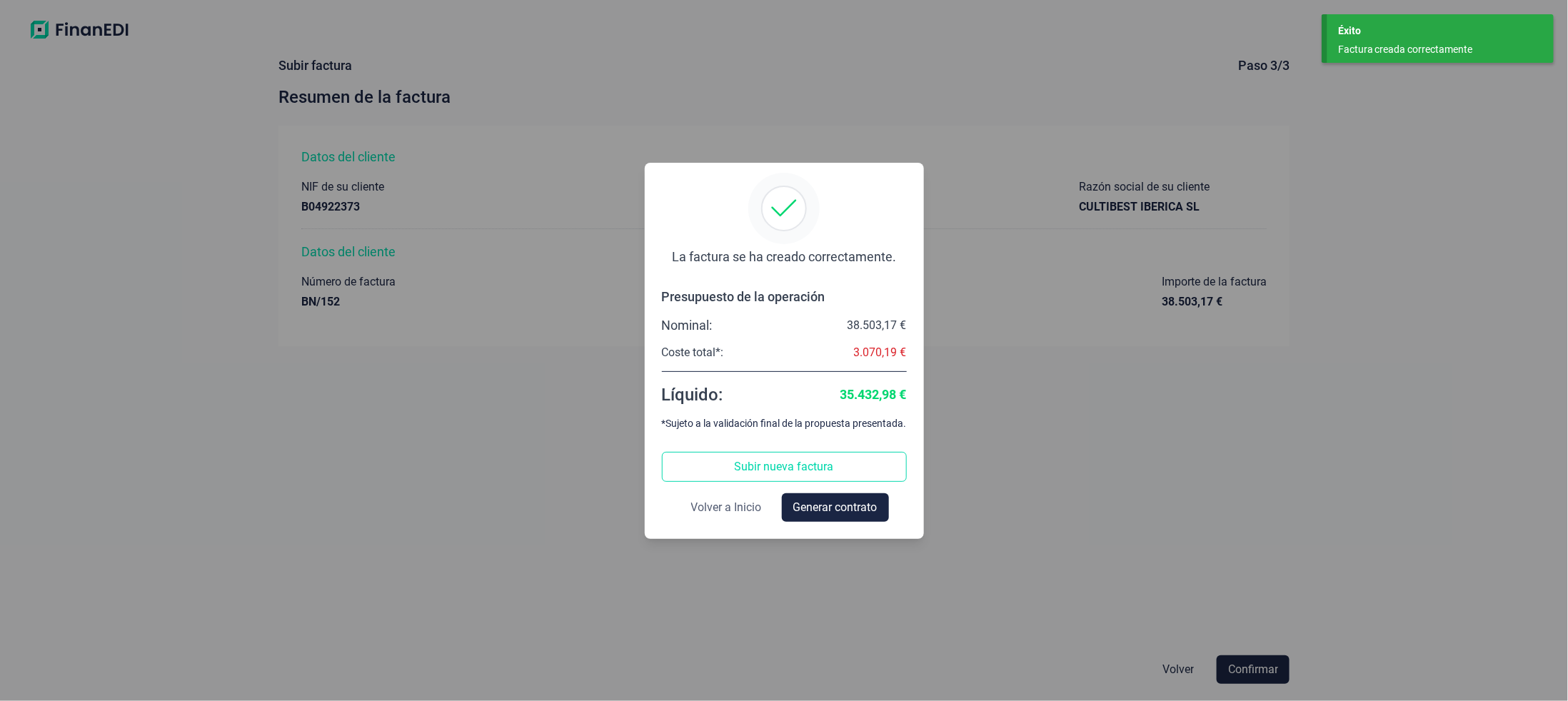
click at [701, 500] on span "Volver a Inicio" at bounding box center [726, 507] width 71 height 18
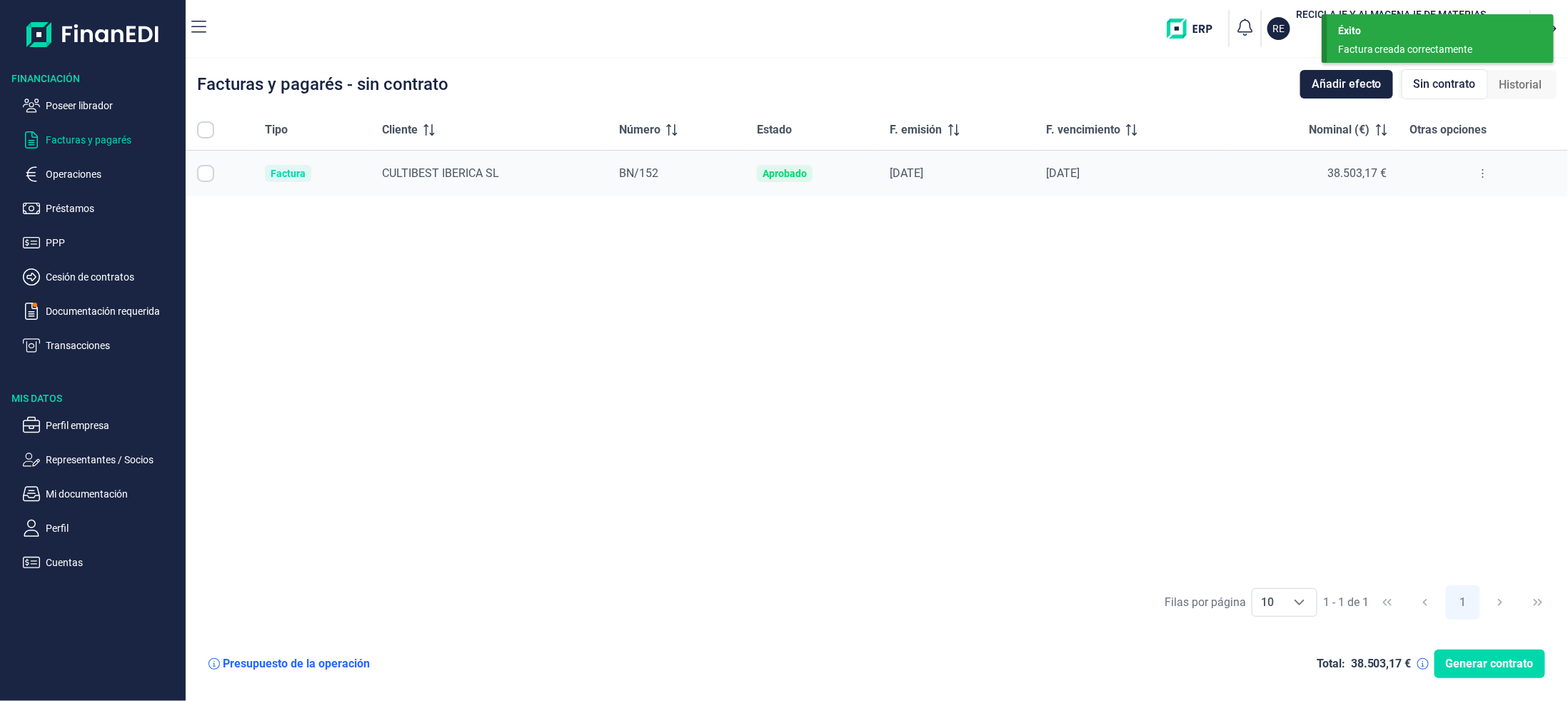
checkbox input "true"
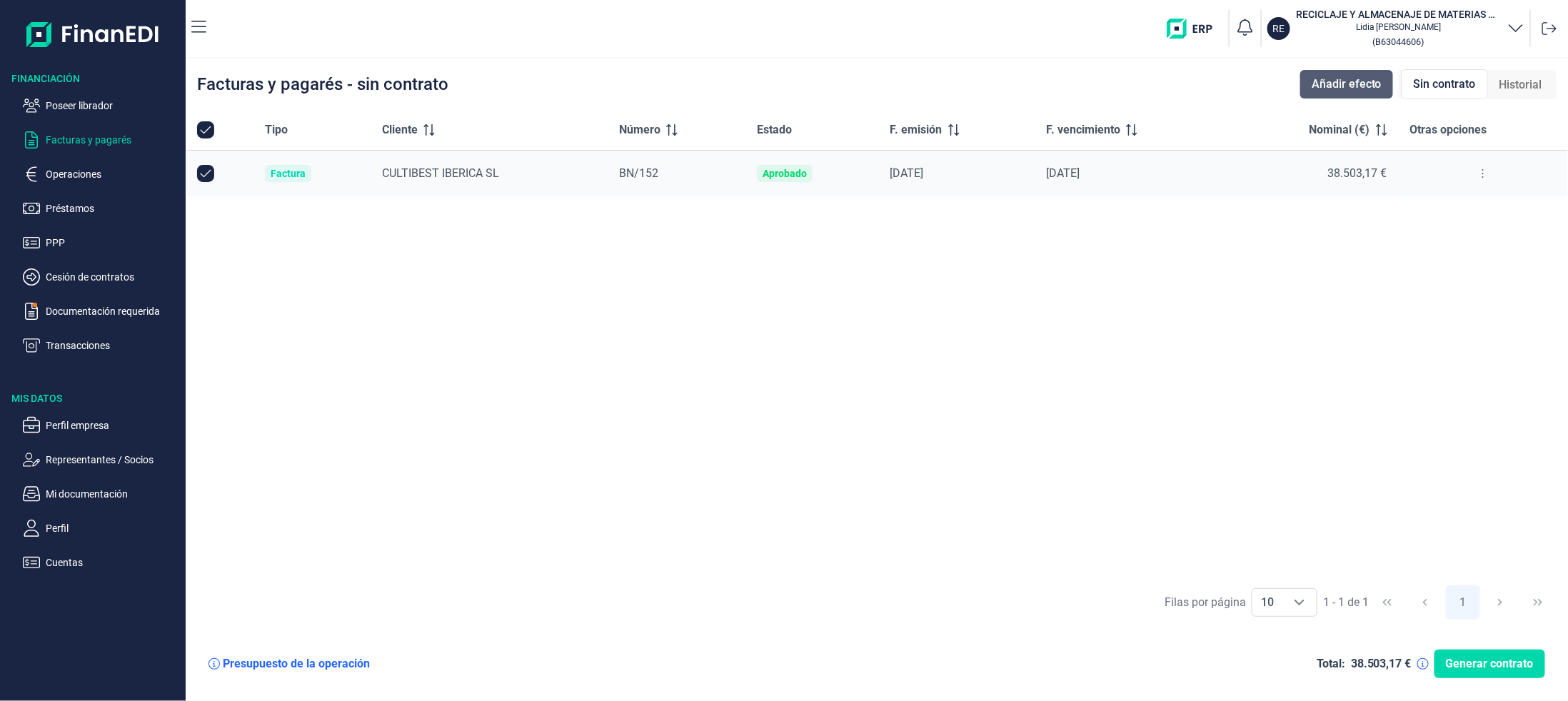
click at [1326, 91] on span "Añadir efecto" at bounding box center [1347, 84] width 70 height 18
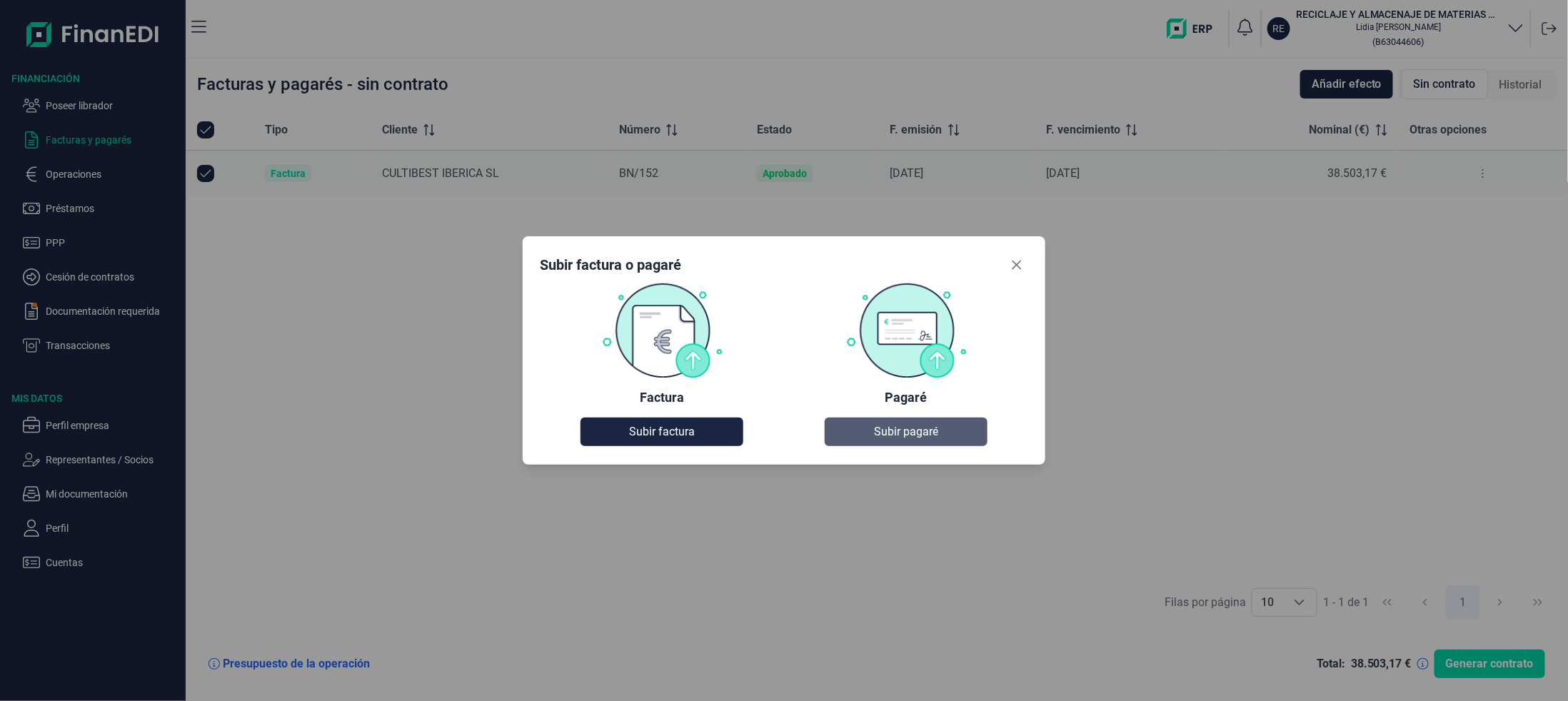
click at [904, 430] on span "Subir pagaré" at bounding box center [906, 432] width 65 height 18
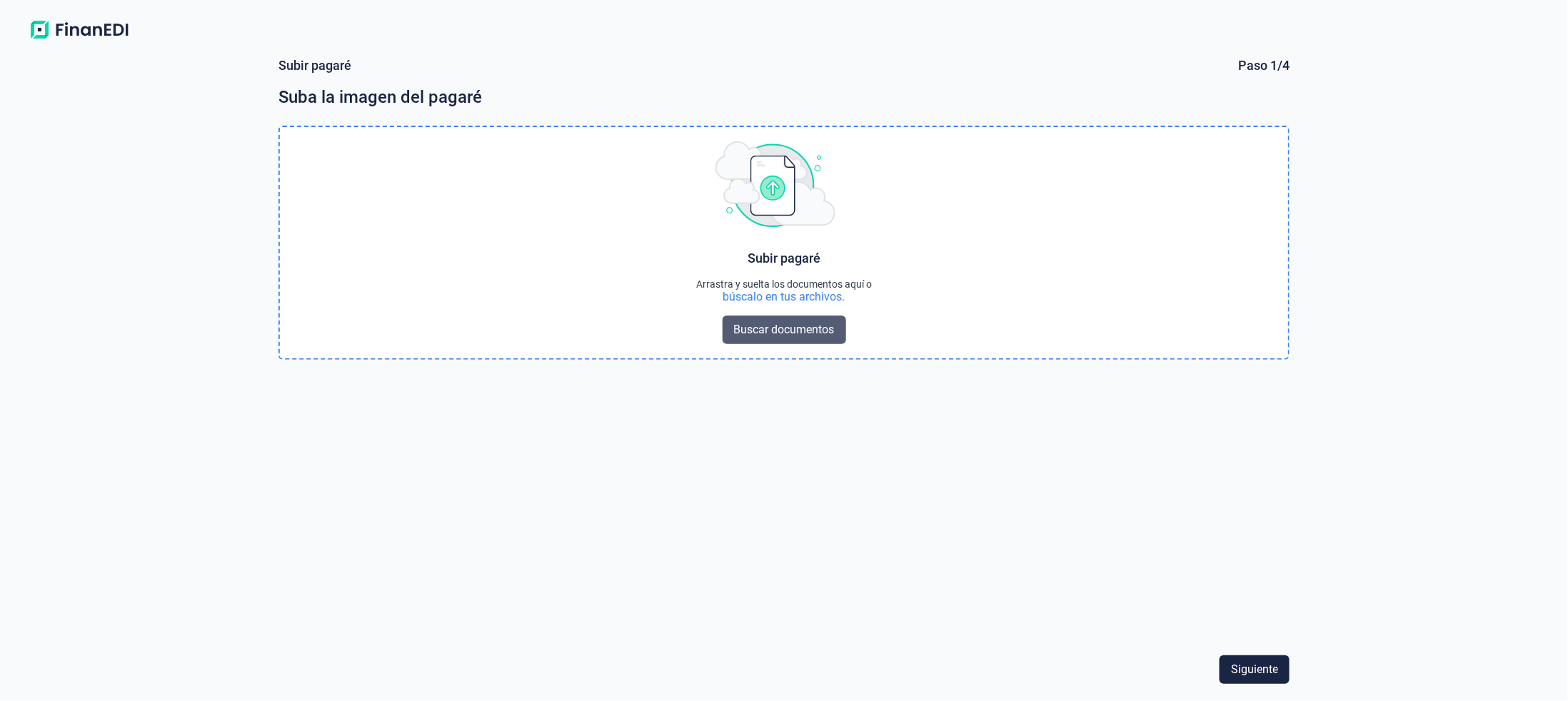
click at [801, 326] on span "Buscar documentos" at bounding box center [784, 330] width 100 height 18
click at [795, 326] on span "Buscar documentos" at bounding box center [784, 330] width 100 height 18
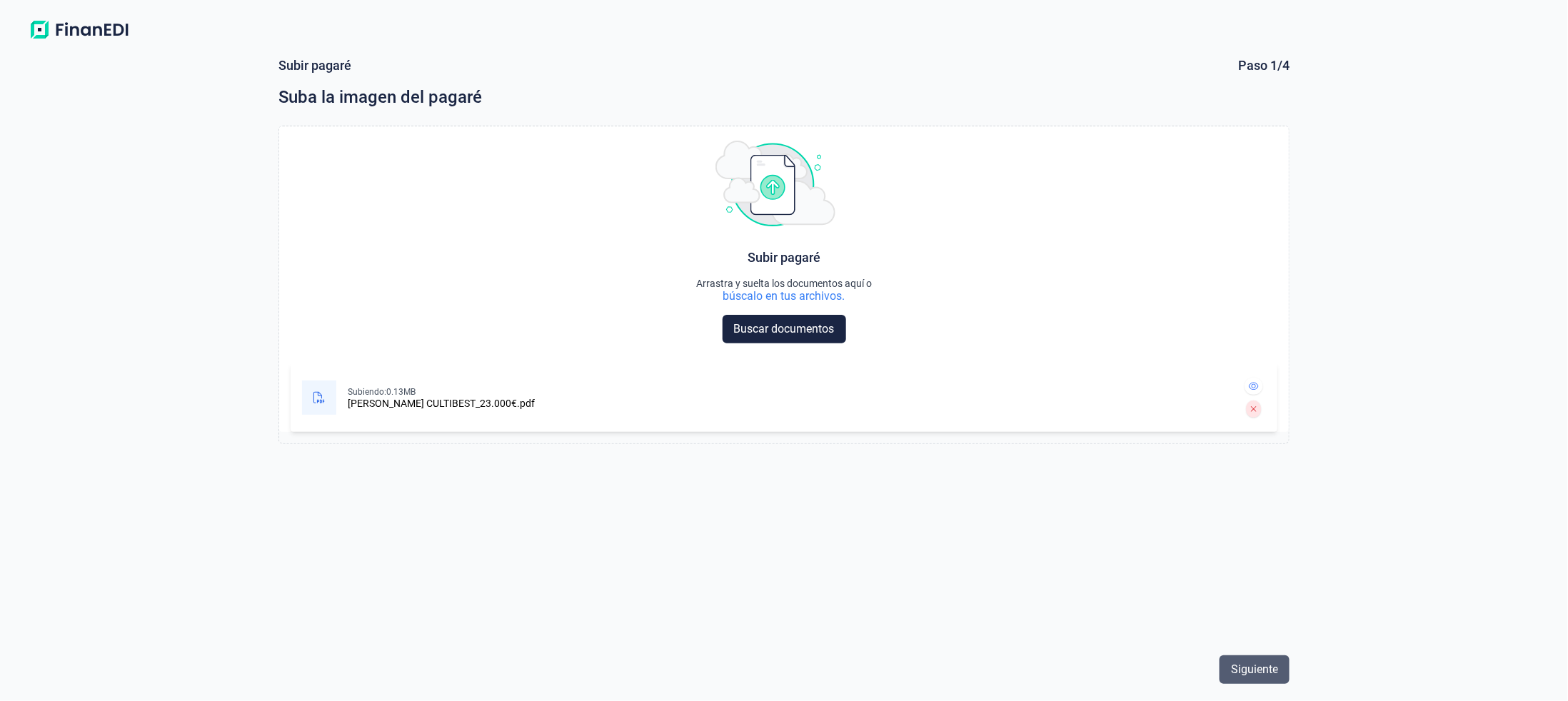
click at [1267, 666] on span "Siguiente" at bounding box center [1254, 670] width 47 height 18
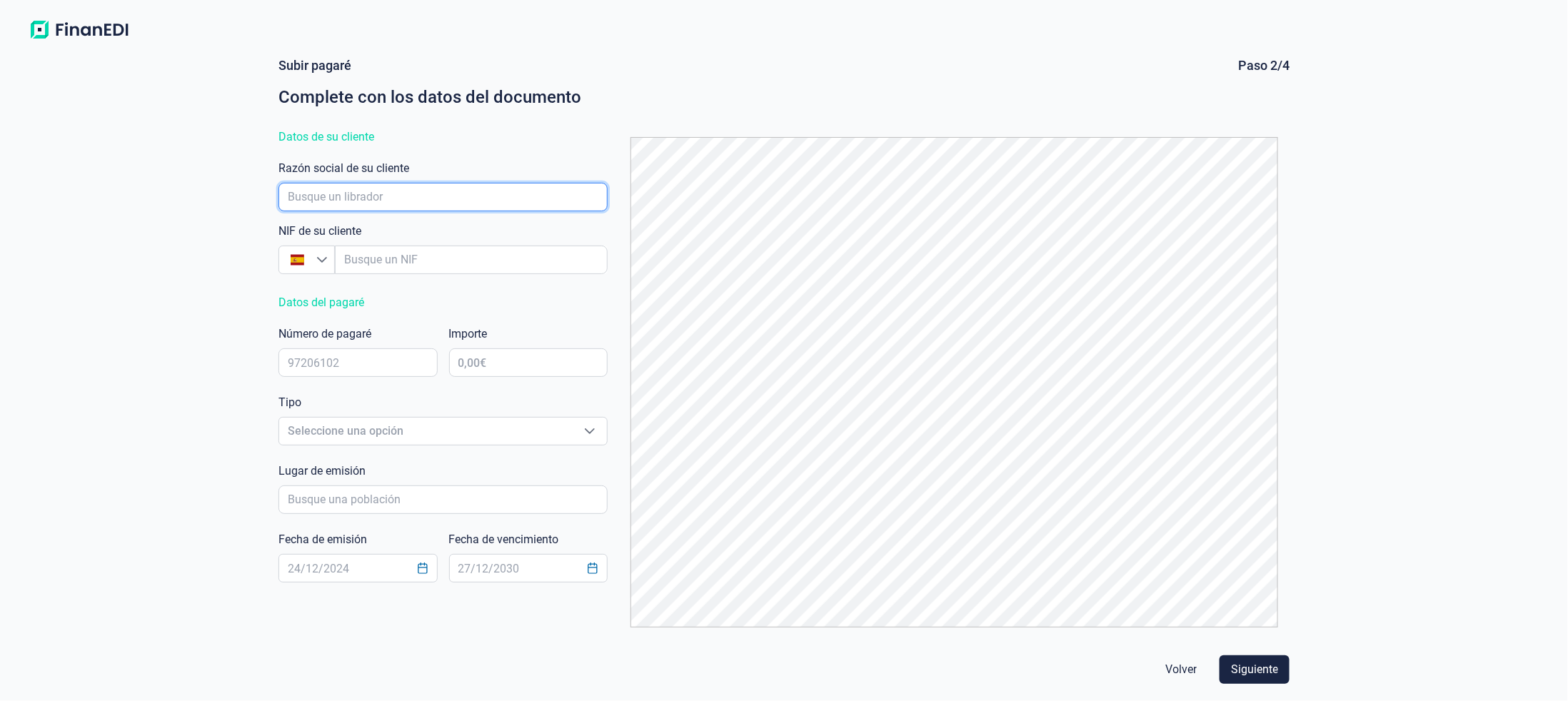
click at [320, 199] on input "empresaAutocomplete" at bounding box center [442, 197] width 329 height 29
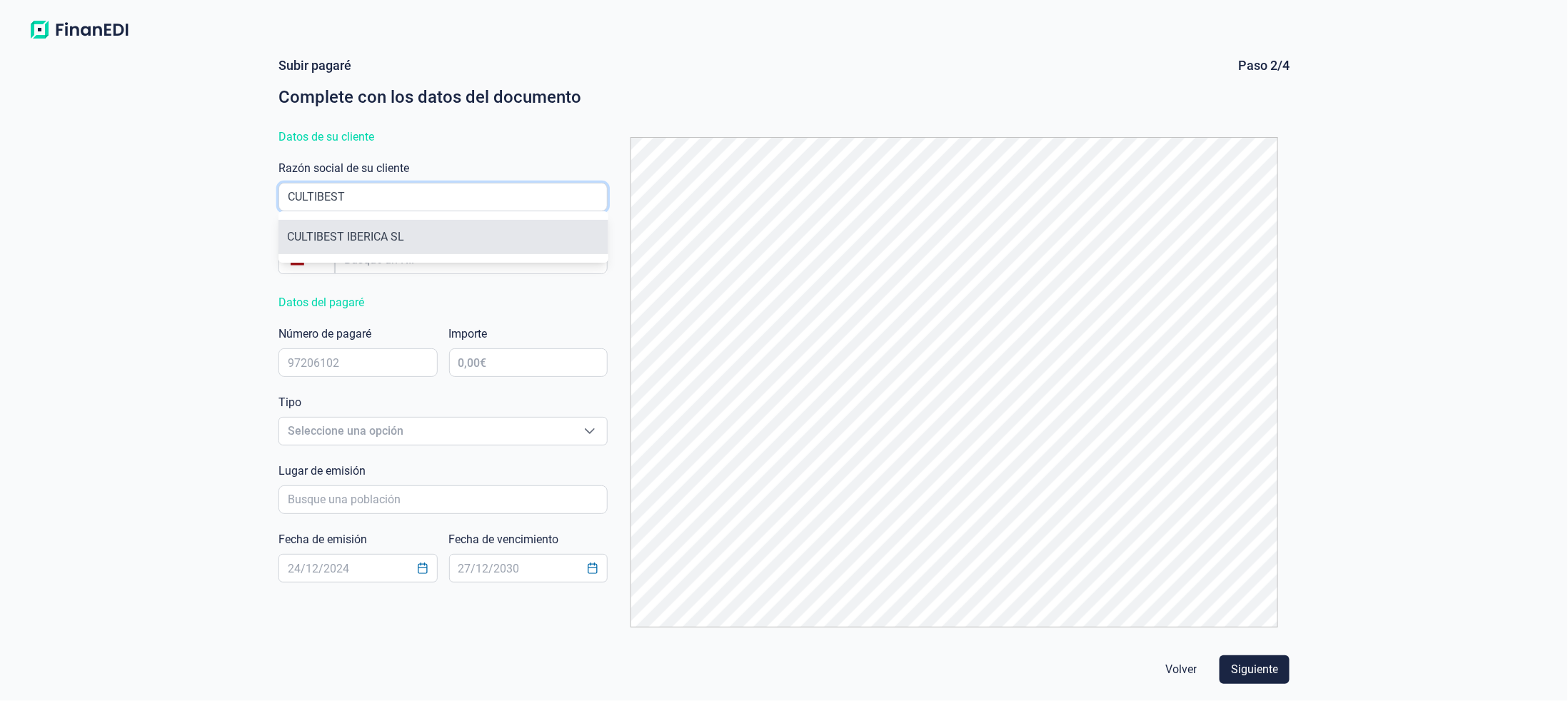
type input "CULTIBEST"
click at [327, 243] on li "CULTIBEST IBERICA SL" at bounding box center [442, 237] width 329 height 34
type input "B04922373"
type input "CULTIBEST IBERICA SL"
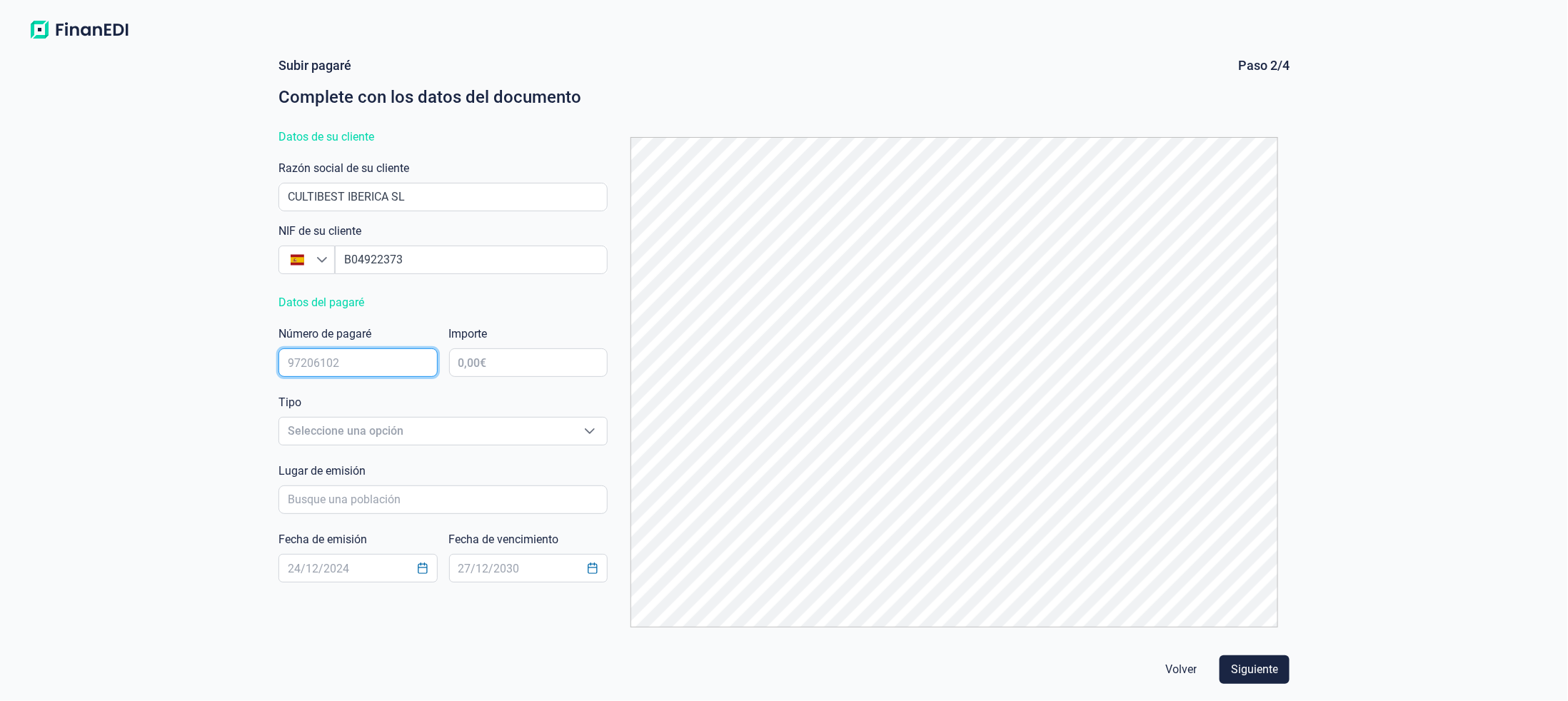
click at [347, 358] on input "text" at bounding box center [358, 362] width 159 height 29
type input "59030604"
click at [496, 361] on input "text" at bounding box center [529, 362] width 159 height 29
type input "23.000,00 €"
click at [380, 427] on span "Seleccione una opción" at bounding box center [425, 431] width 293 height 27
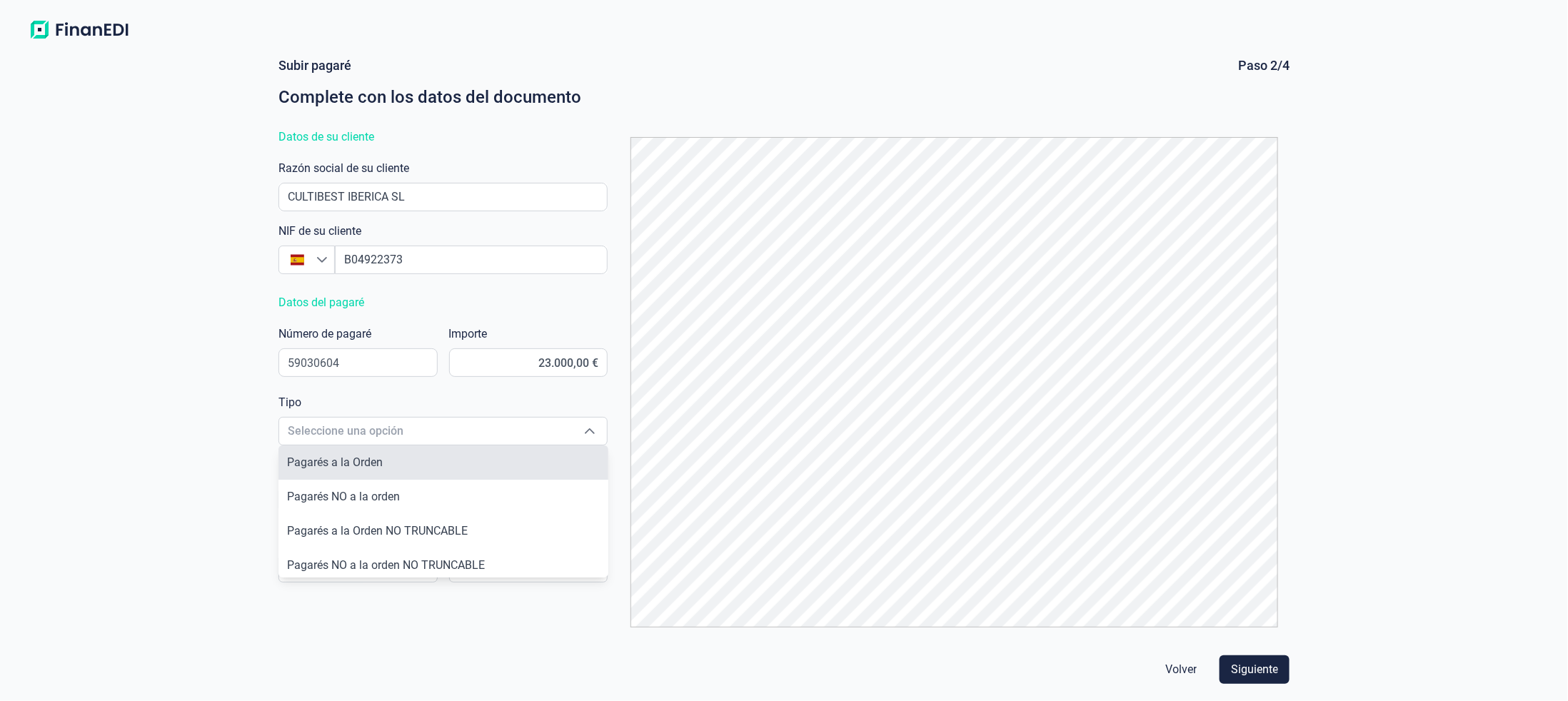
click at [304, 461] on span "Pagarés a la Orden" at bounding box center [335, 462] width 96 height 14
type input "Pagarés a la Orden"
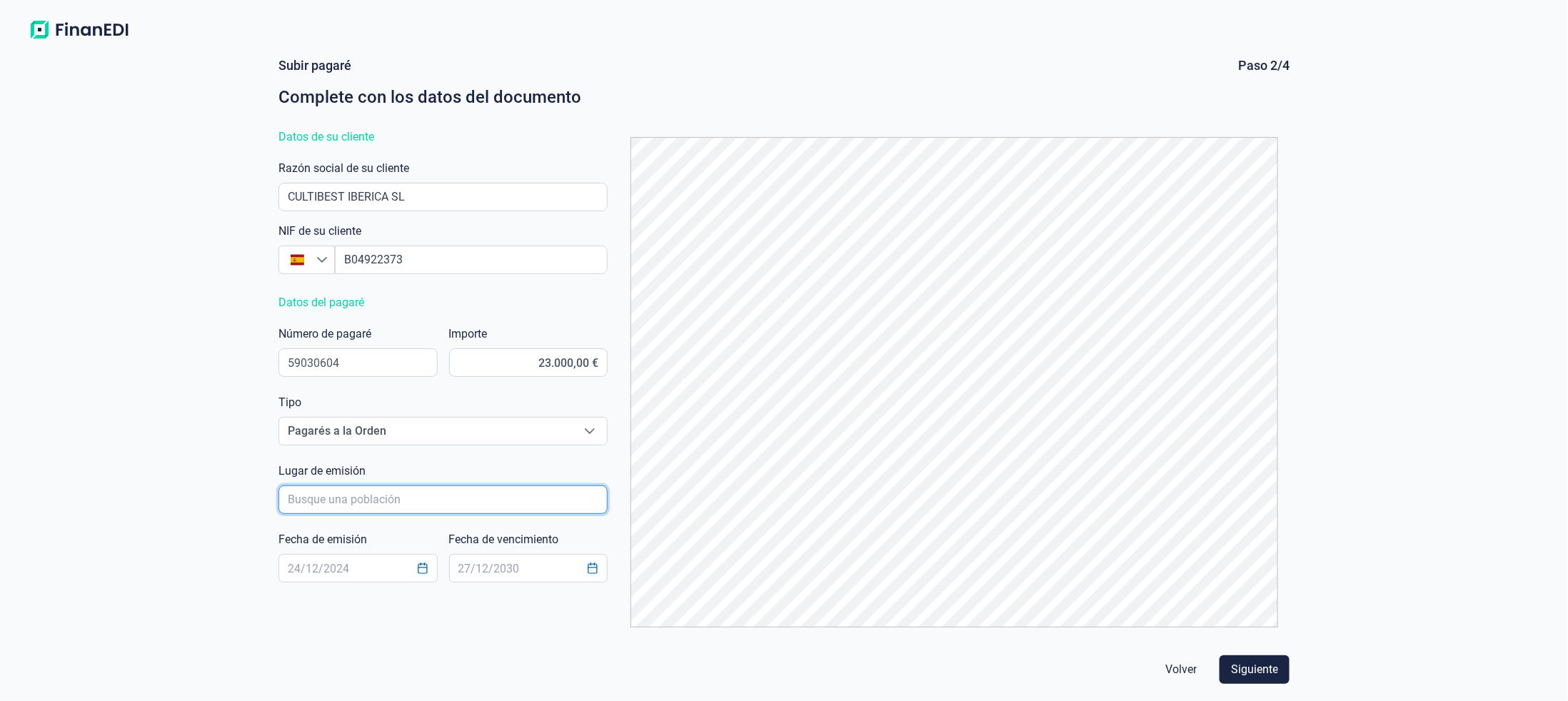
click at [374, 503] on input "poblacionAutocomplete" at bounding box center [442, 499] width 329 height 29
type input "O"
type input "[GEOGRAPHIC_DATA]"
click at [343, 574] on input "text" at bounding box center [358, 568] width 159 height 29
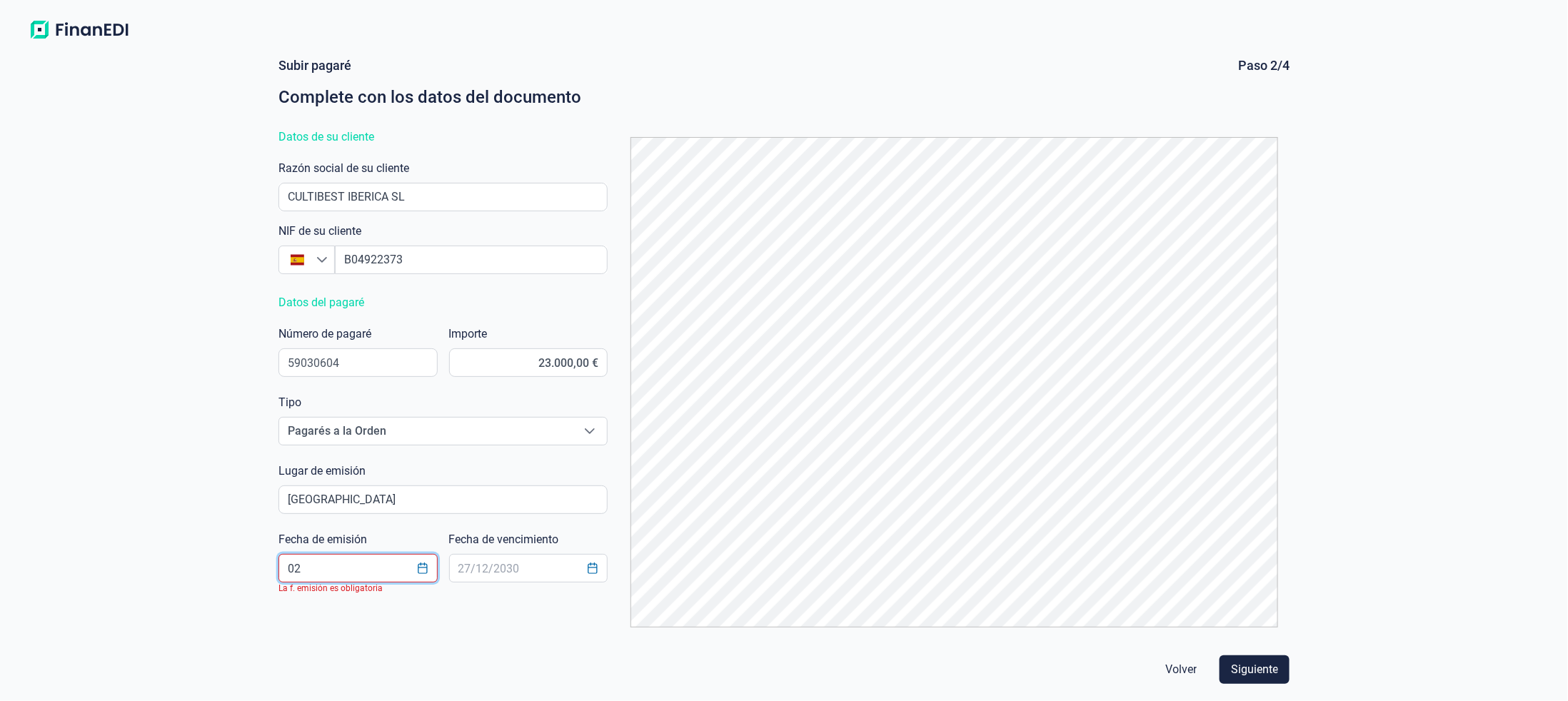
type input "02"
click at [419, 564] on icon "Choose Date" at bounding box center [422, 568] width 10 height 11
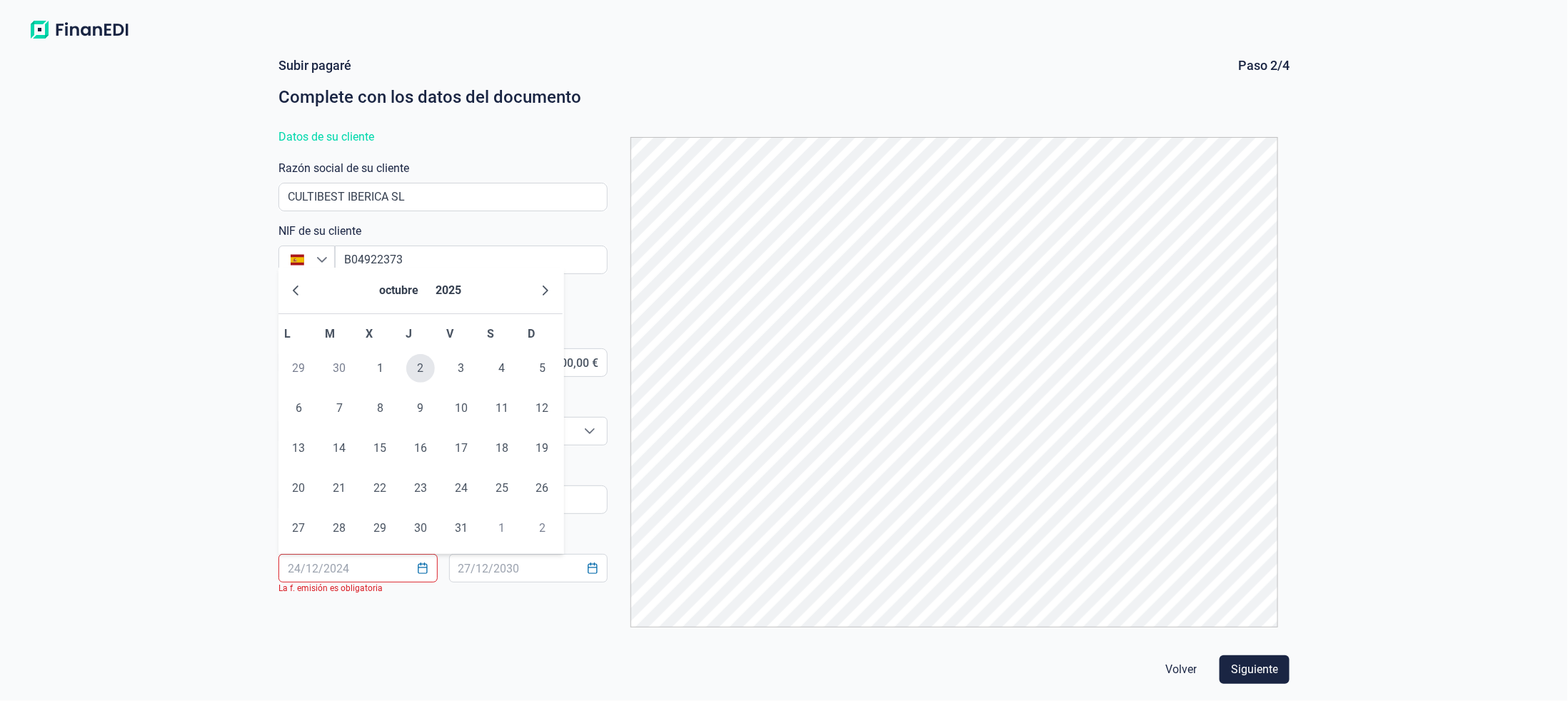
click at [421, 368] on span "2" at bounding box center [421, 368] width 29 height 29
type input "[DATE]"
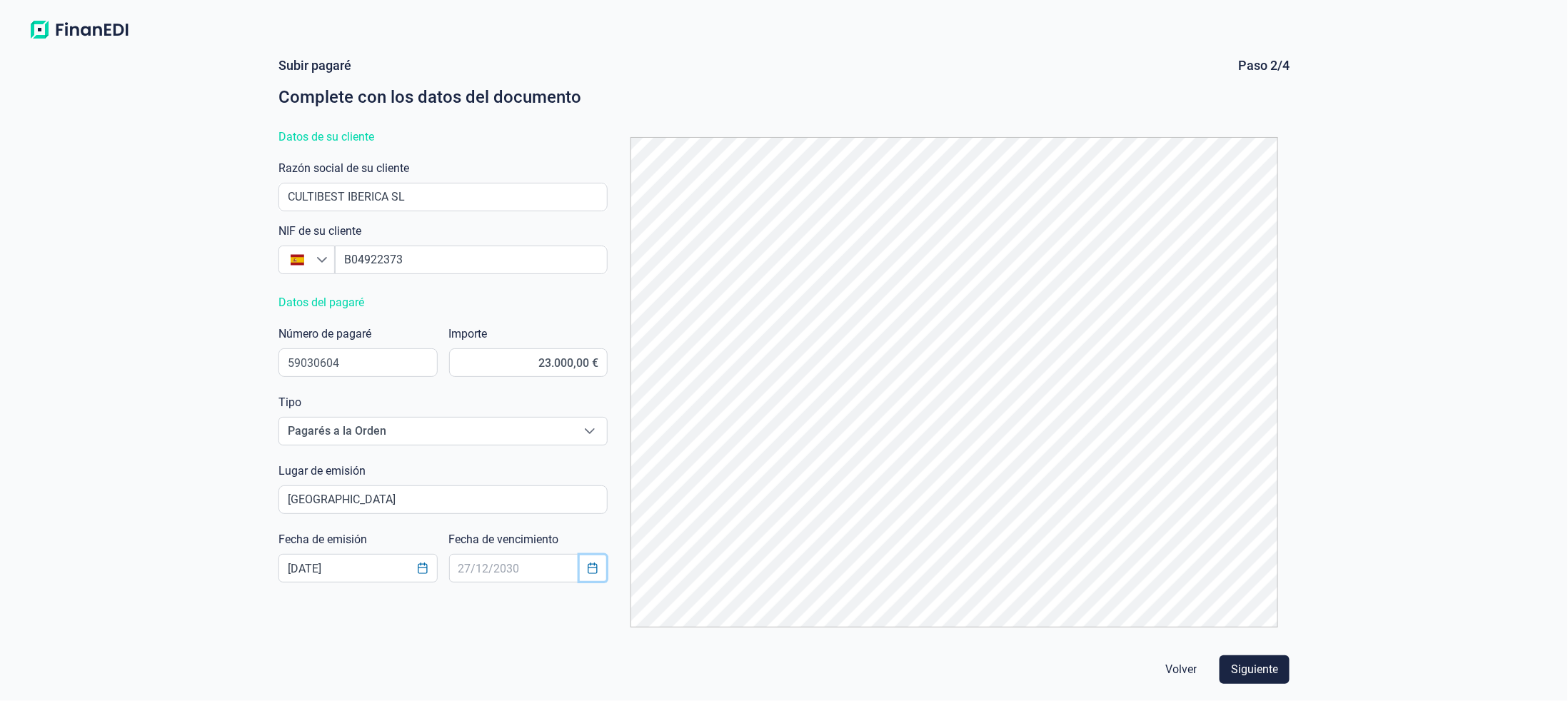
click at [589, 564] on icon "Choose Date" at bounding box center [593, 568] width 10 height 11
click at [636, 535] on span "31" at bounding box center [632, 528] width 29 height 29
type input "[DATE]"
click at [1272, 673] on span "Siguiente" at bounding box center [1254, 670] width 47 height 18
click at [419, 502] on input "poblacionAutocomplete" at bounding box center [442, 499] width 327 height 27
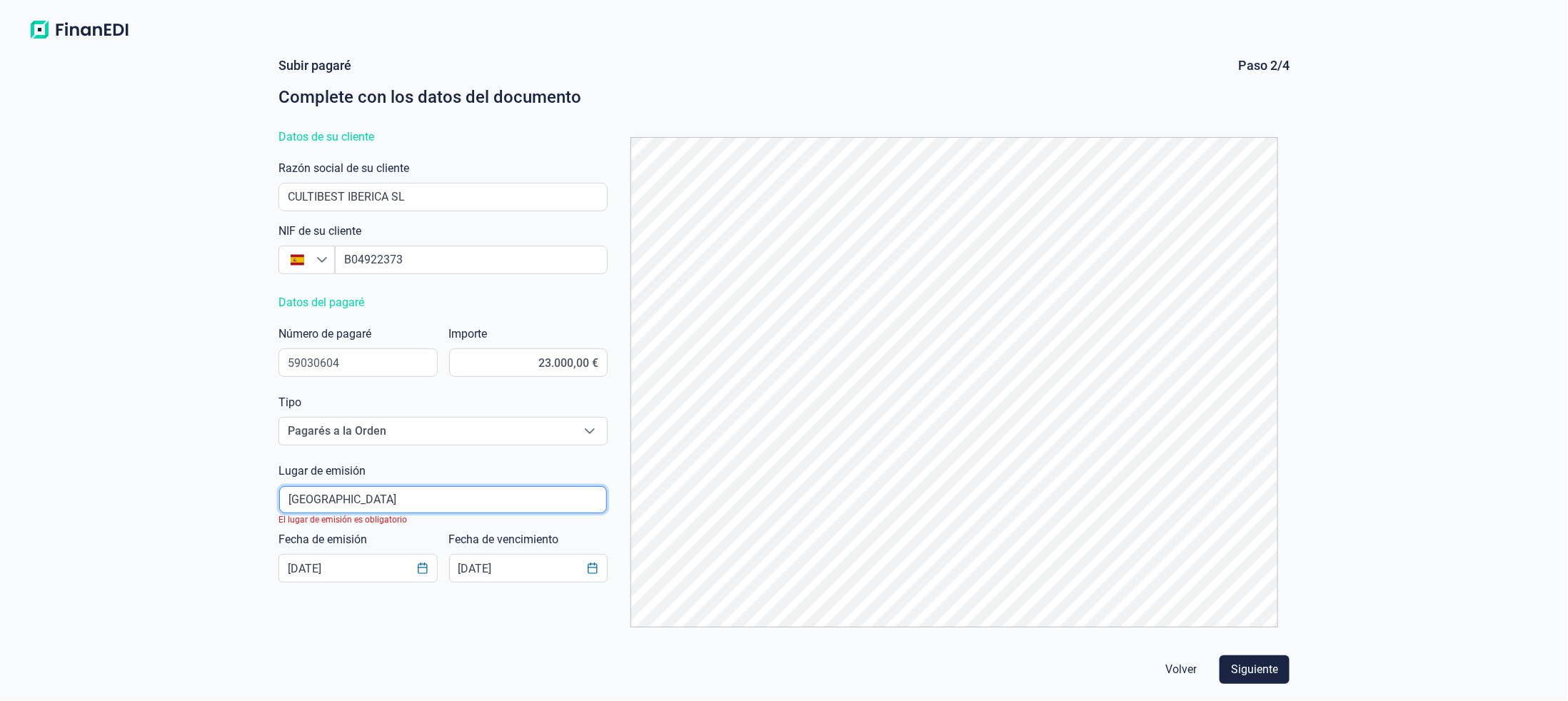
click at [419, 502] on input "poblacionAutocomplete" at bounding box center [442, 499] width 327 height 27
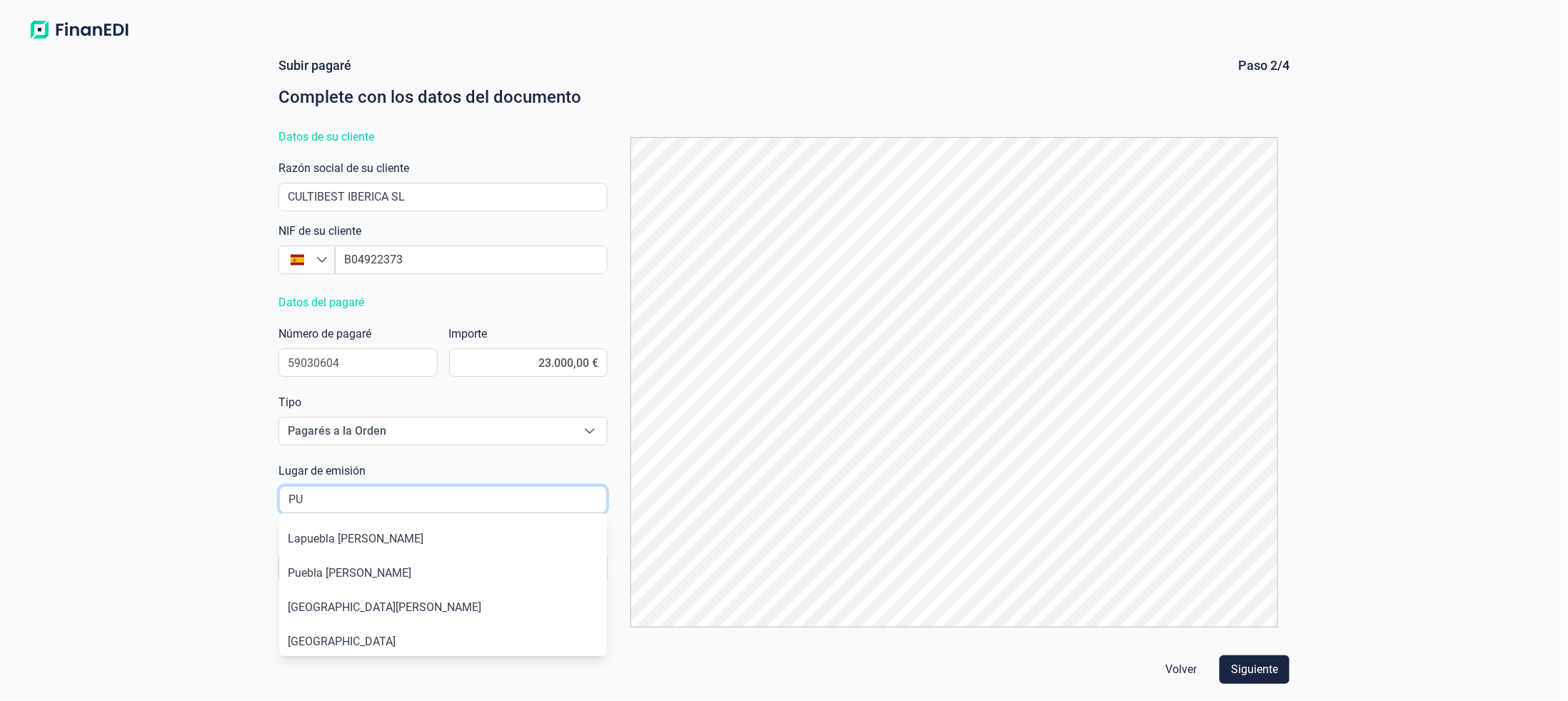
type input "P"
type input "L"
type input "P"
click at [316, 569] on li "[GEOGRAPHIC_DATA]" at bounding box center [442, 573] width 327 height 34
type input "[GEOGRAPHIC_DATA]"
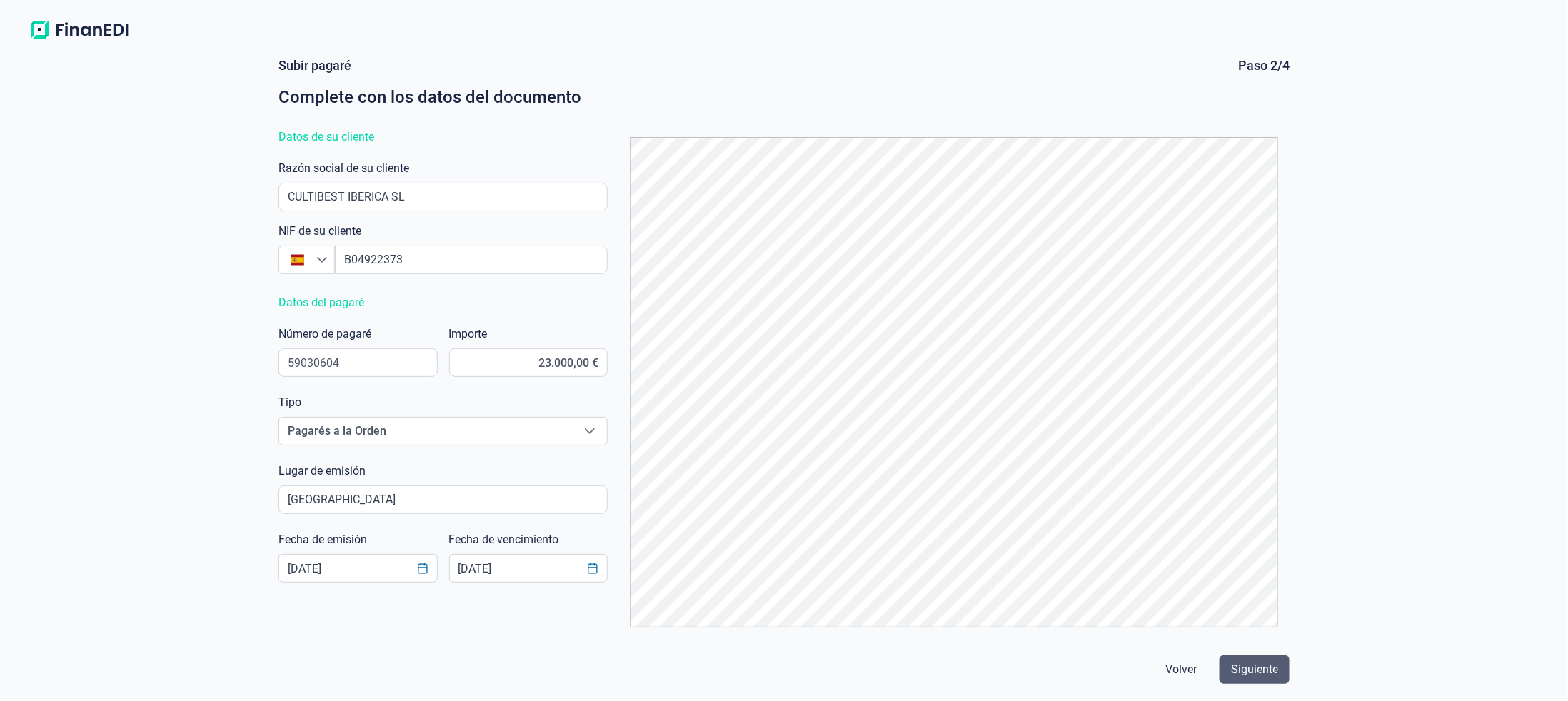
click at [1255, 670] on span "Siguiente" at bounding box center [1254, 670] width 47 height 18
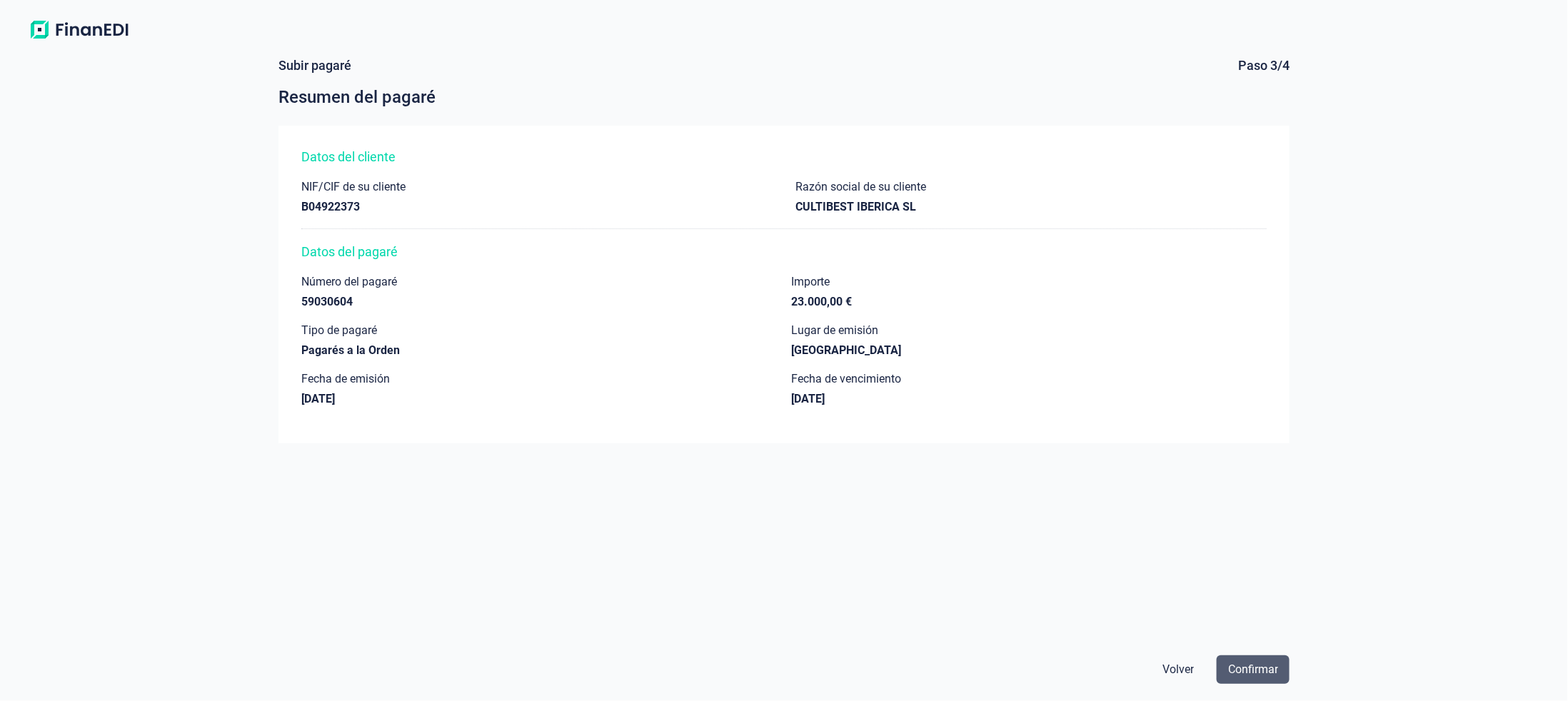
click at [1251, 660] on button "Confirmar" at bounding box center [1252, 670] width 73 height 29
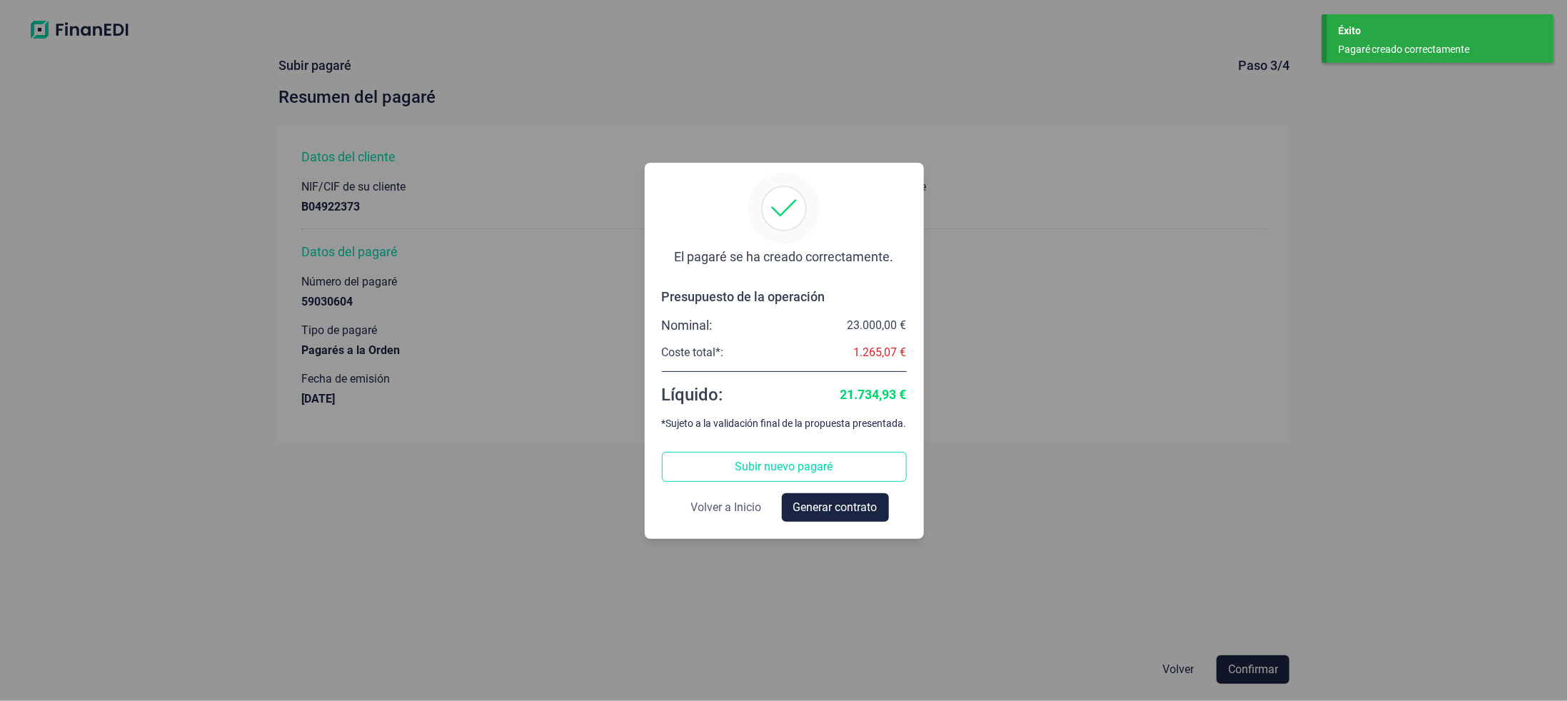
click at [688, 503] on button "Volver a Inicio" at bounding box center [726, 507] width 93 height 29
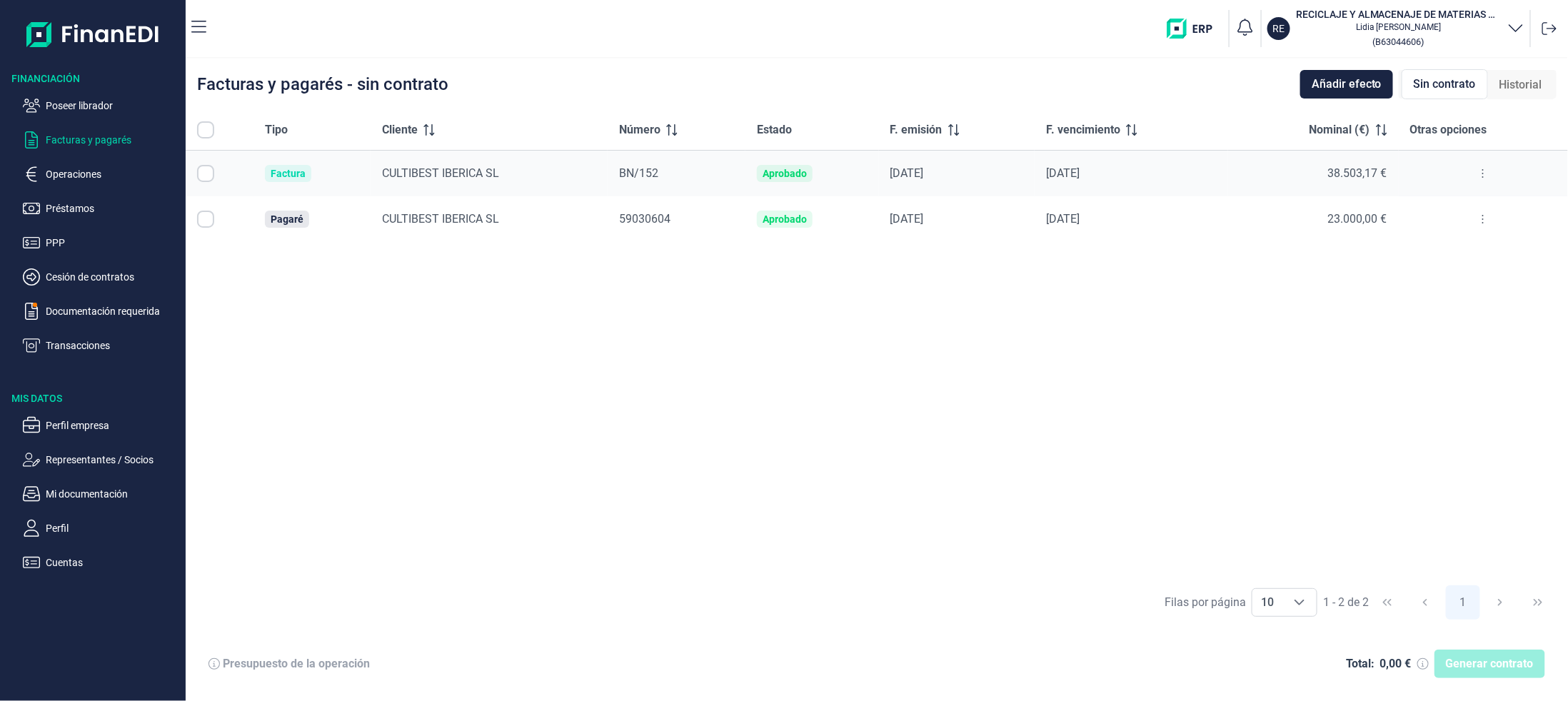
checkbox input "true"
click at [1486, 217] on button at bounding box center [1483, 219] width 25 height 23
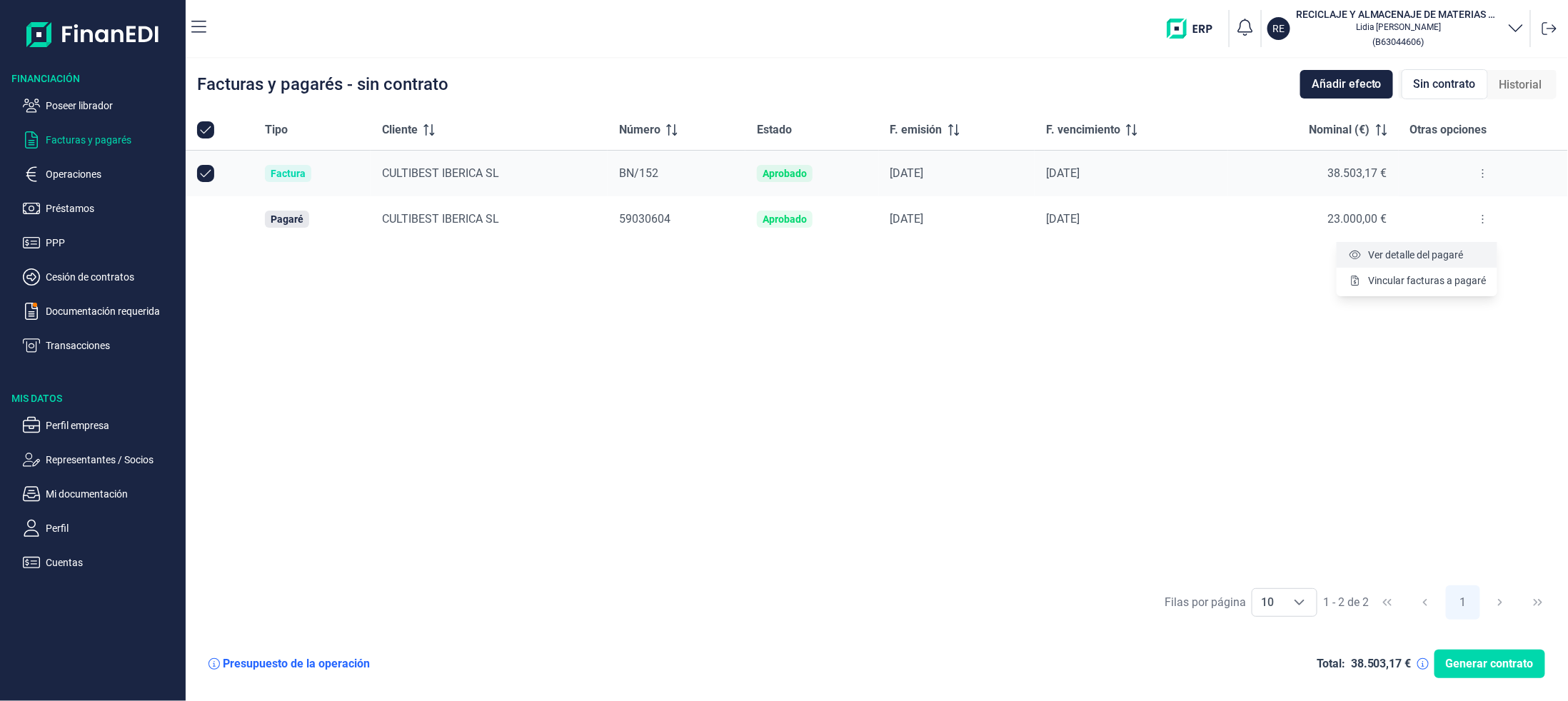
click at [1455, 253] on span "Ver detalle del pagaré" at bounding box center [1415, 255] width 95 height 14
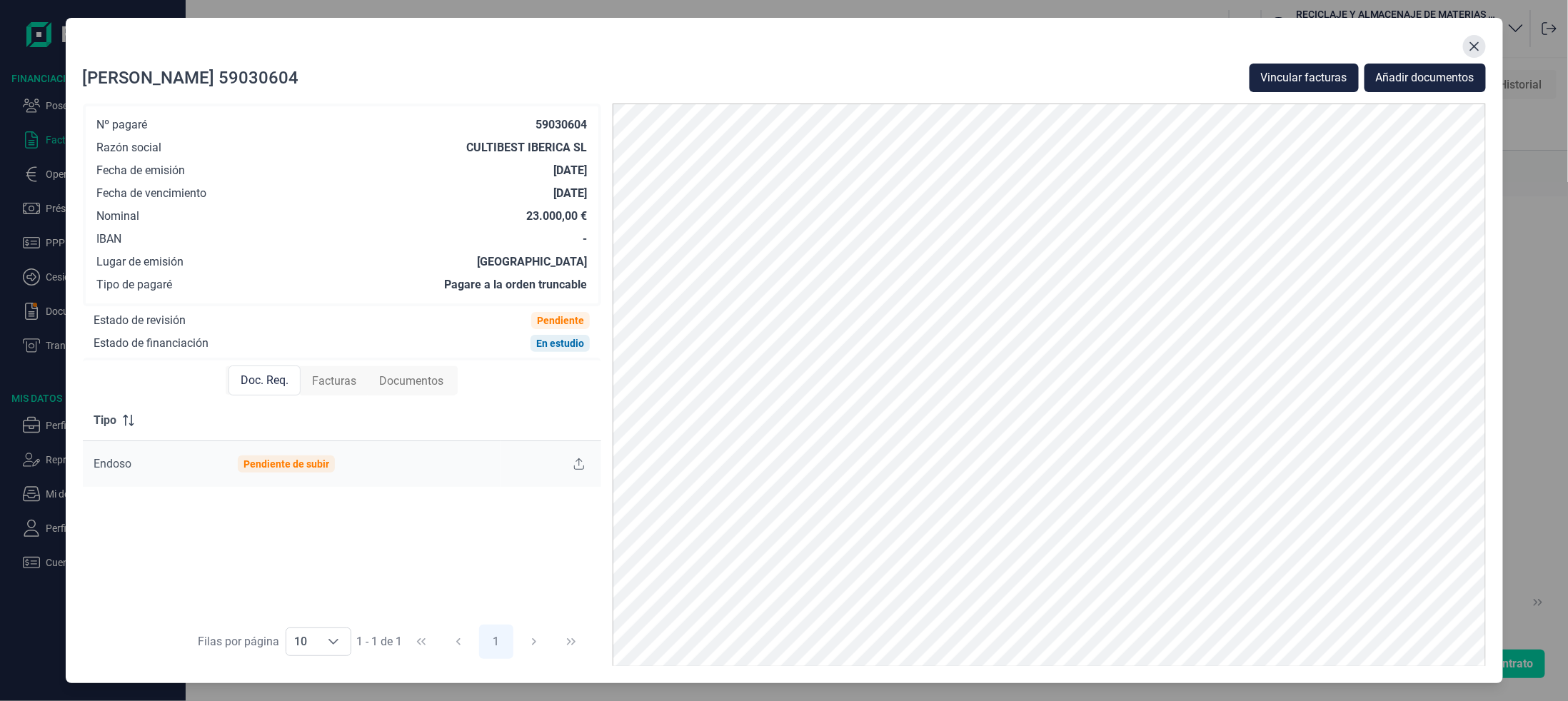
click at [1477, 52] on button "Close" at bounding box center [1474, 46] width 23 height 23
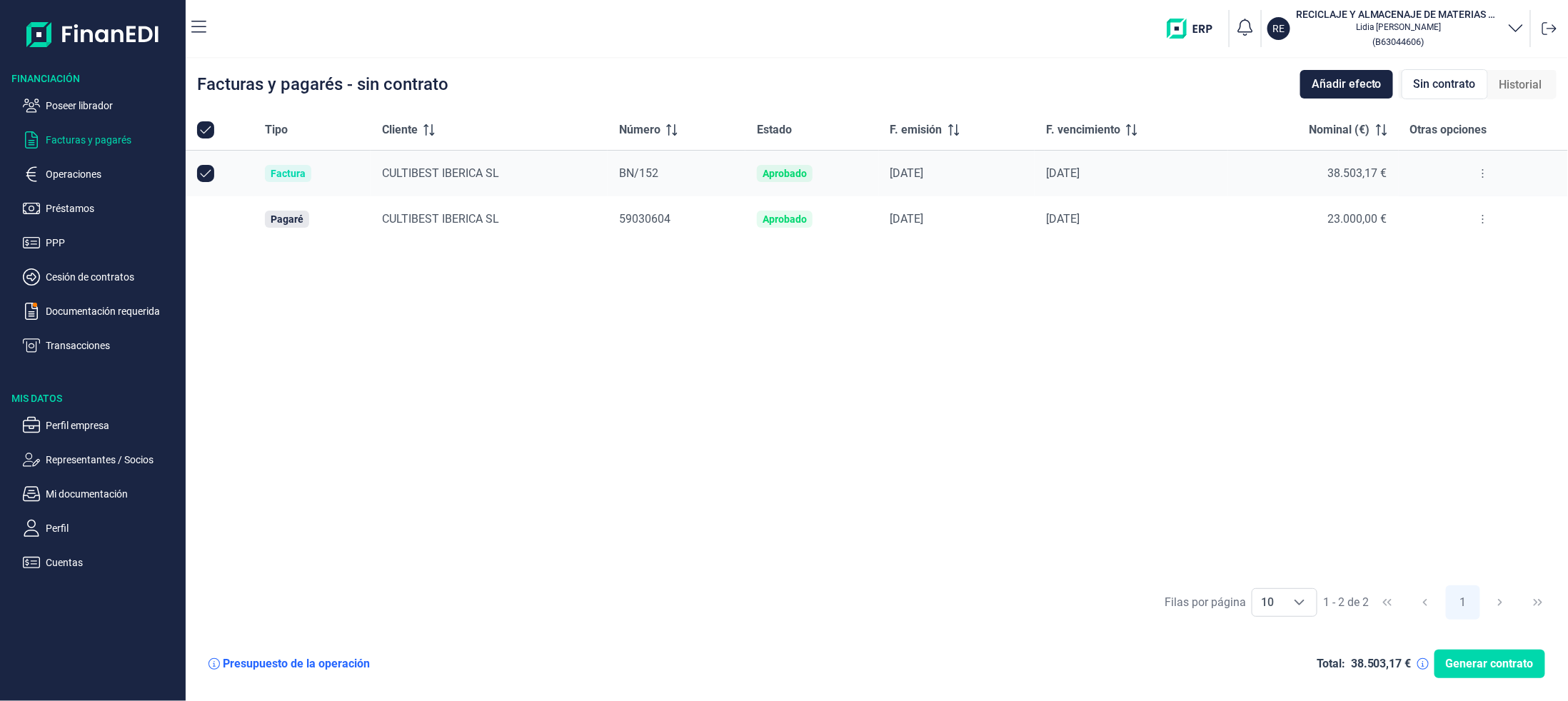
click at [1488, 170] on button at bounding box center [1483, 173] width 25 height 23
click at [1481, 170] on icon at bounding box center [1483, 174] width 3 height 11
click at [1481, 229] on button at bounding box center [1483, 219] width 25 height 23
click at [1435, 288] on li "Vincular facturas a pagaré" at bounding box center [1417, 280] width 161 height 25
click at [1386, 284] on span "Vincular facturas a pagaré" at bounding box center [1427, 280] width 118 height 14
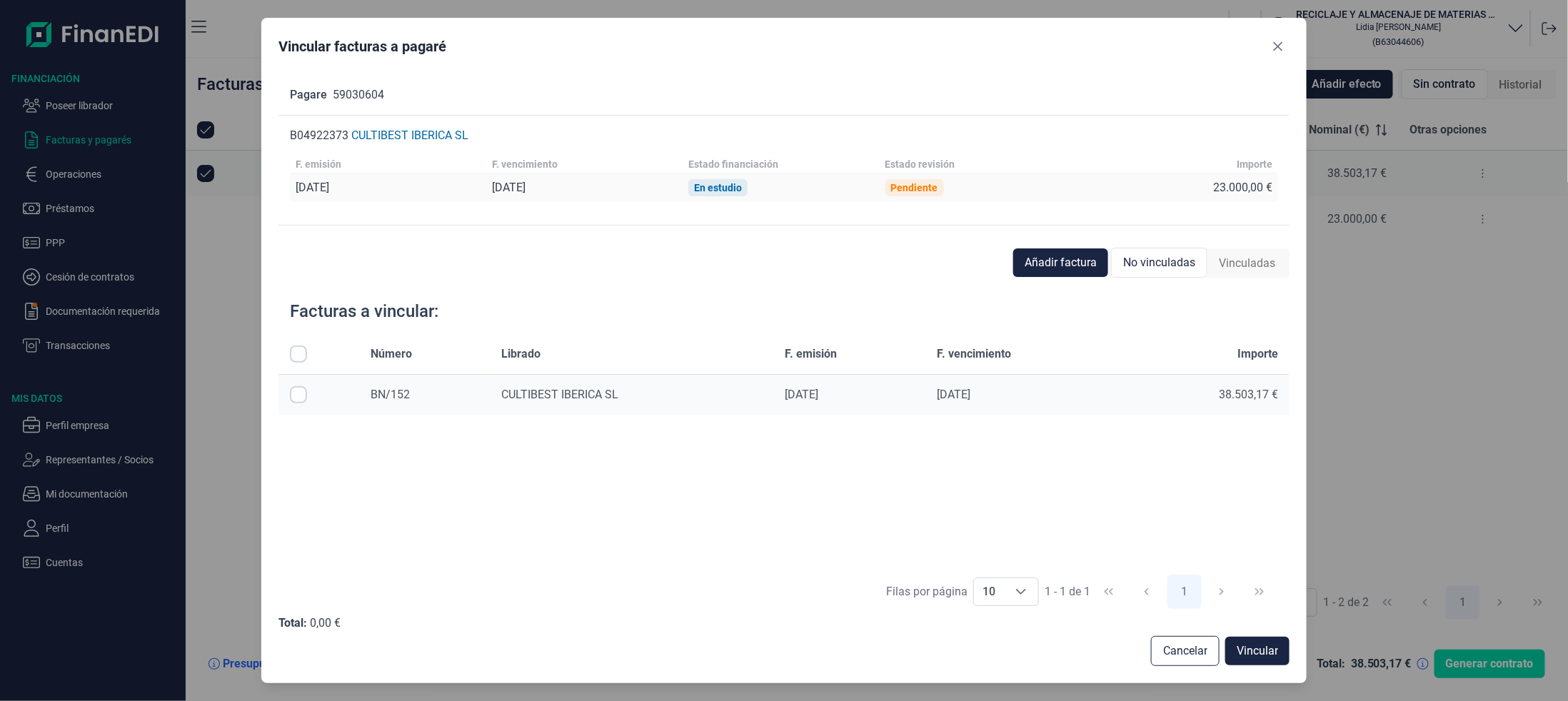
click at [292, 399] on input "Row Selected null" at bounding box center [299, 395] width 18 height 18
checkbox input "true"
click at [1258, 655] on span "Vincular" at bounding box center [1257, 651] width 41 height 18
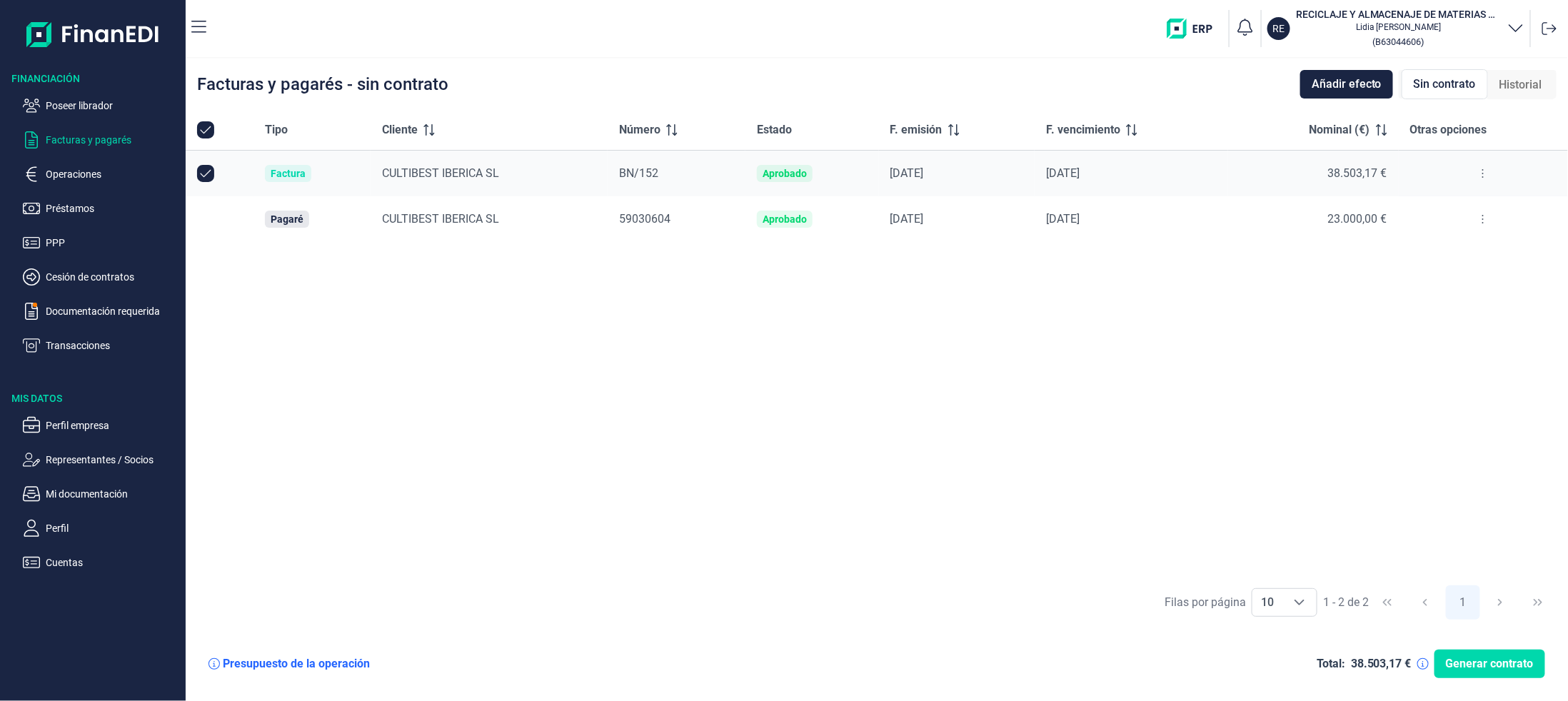
click at [1480, 213] on button at bounding box center [1483, 219] width 25 height 23
